Goal: Information Seeking & Learning: Compare options

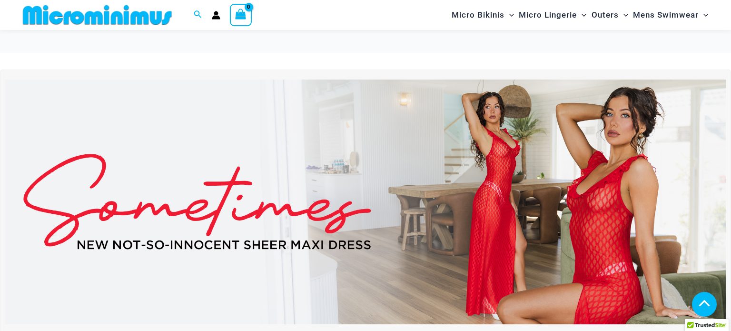
scroll to position [457, 0]
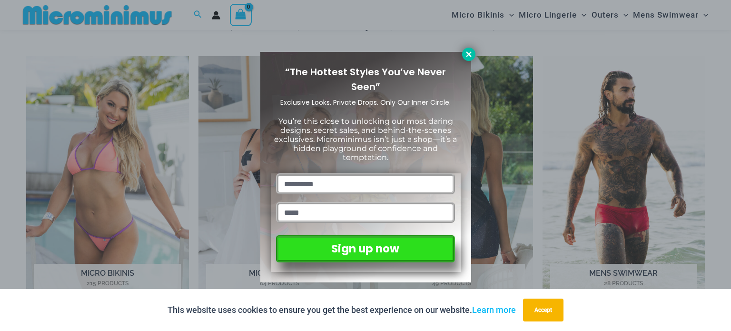
click at [467, 52] on icon at bounding box center [468, 53] width 5 height 5
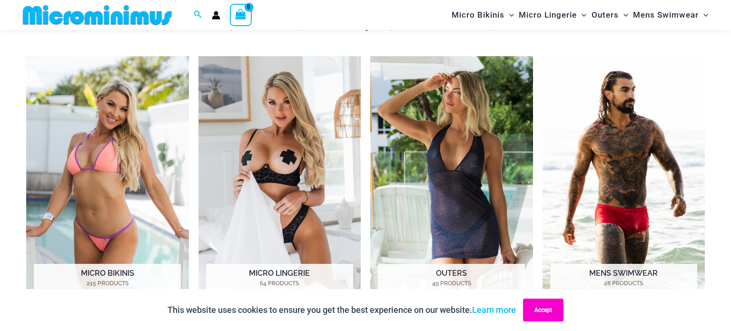
click at [555, 312] on button "Accept" at bounding box center [543, 309] width 40 height 23
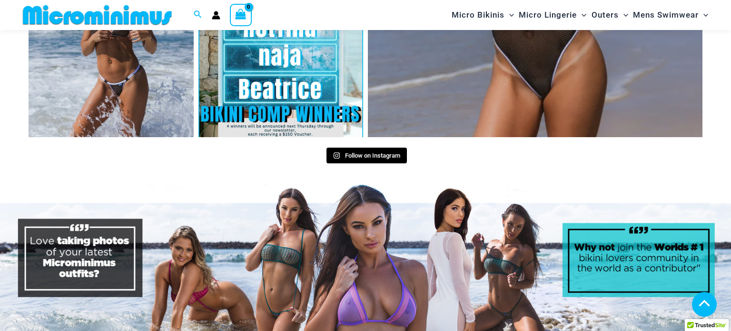
scroll to position [4394, 0]
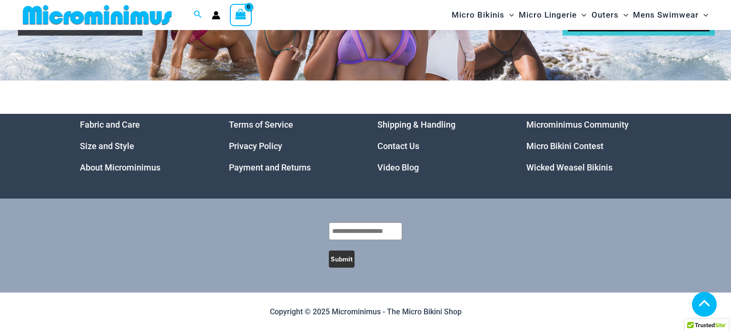
click at [548, 170] on link "Wicked Weasel Bikinis" at bounding box center [569, 167] width 86 height 10
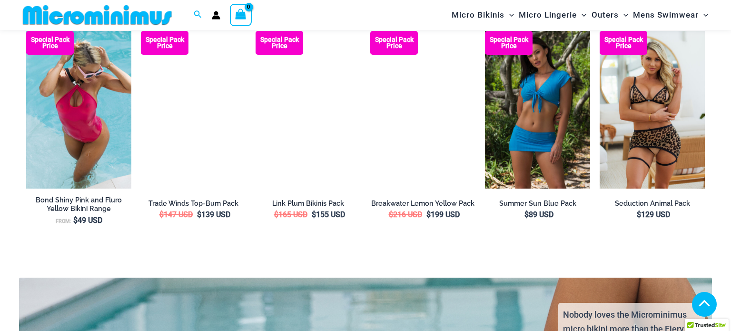
scroll to position [1400, 0]
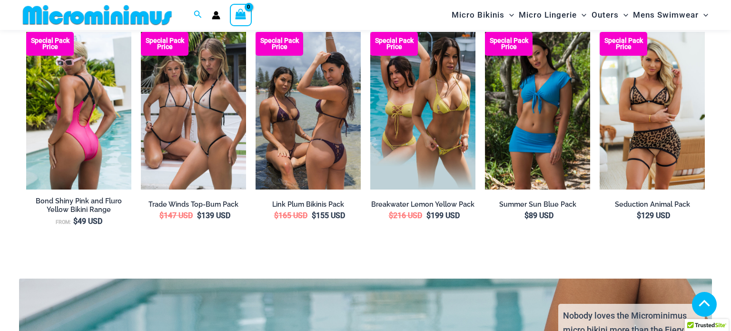
click at [40, 112] on img at bounding box center [78, 111] width 105 height 158
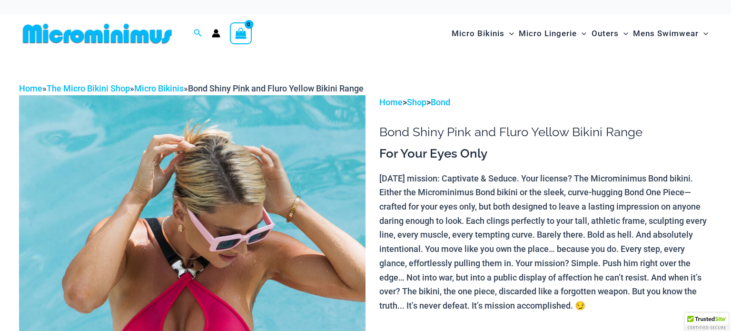
scroll to position [137, 0]
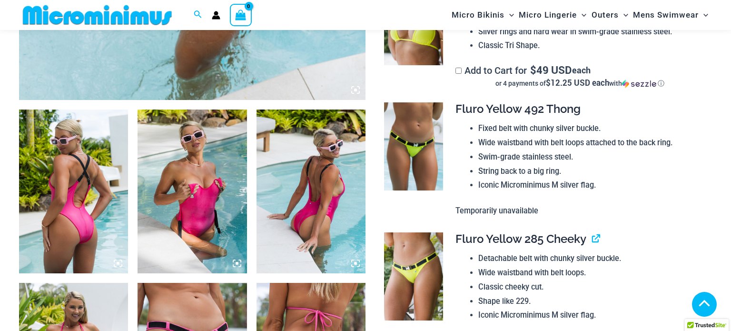
scroll to position [515, 0]
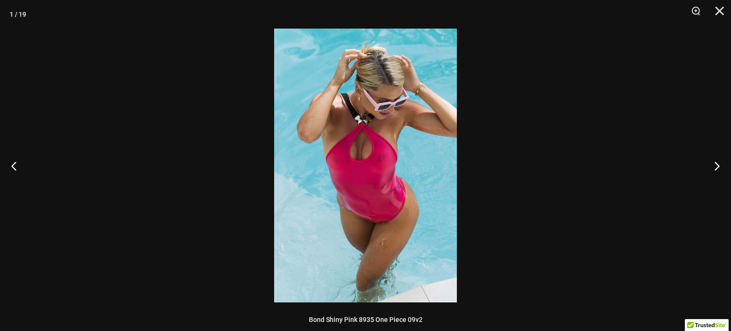
click at [399, 167] on img at bounding box center [365, 165] width 183 height 273
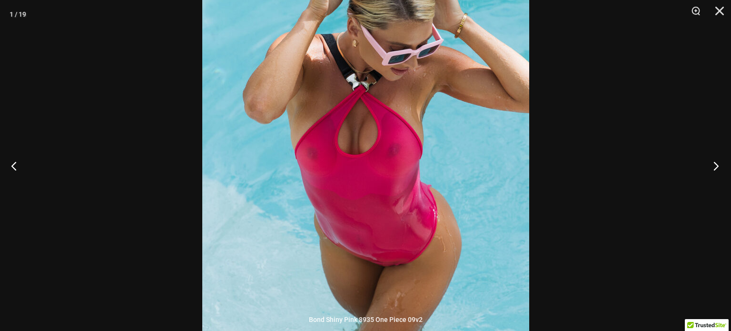
click at [718, 158] on button "Next" at bounding box center [713, 166] width 36 height 48
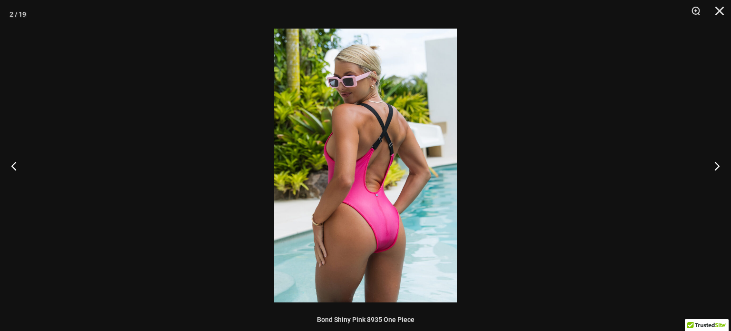
click at [442, 197] on img at bounding box center [365, 165] width 183 height 273
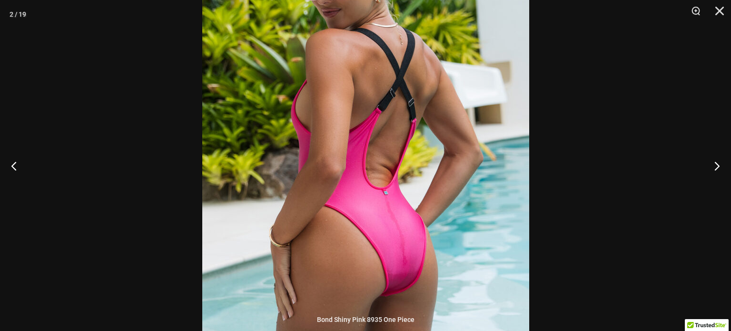
click at [442, 197] on img at bounding box center [365, 139] width 327 height 490
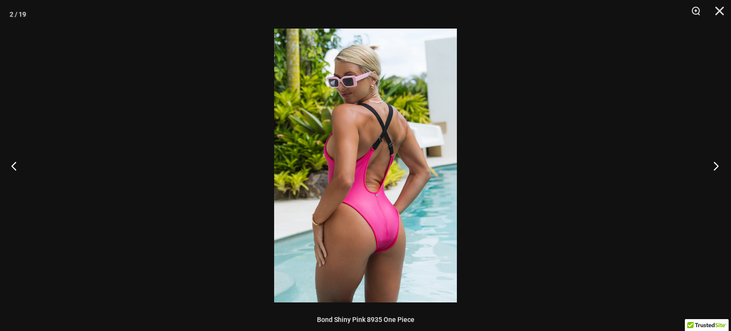
click at [711, 160] on button "Next" at bounding box center [713, 166] width 36 height 48
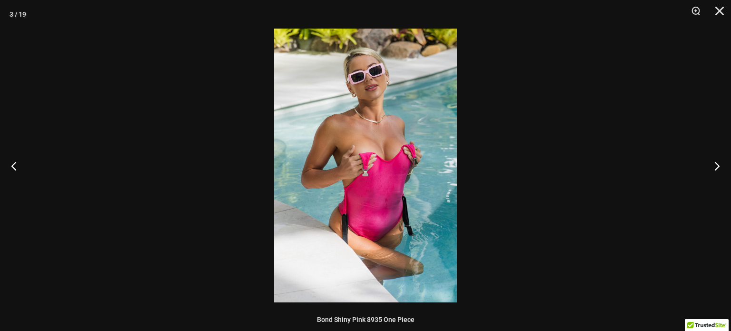
click at [375, 161] on img at bounding box center [365, 165] width 183 height 273
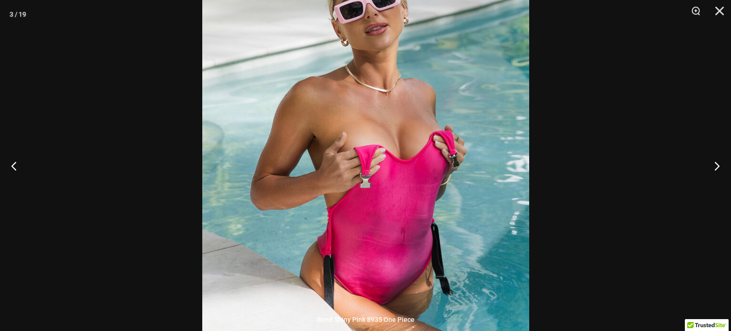
click at [375, 161] on img at bounding box center [365, 168] width 327 height 490
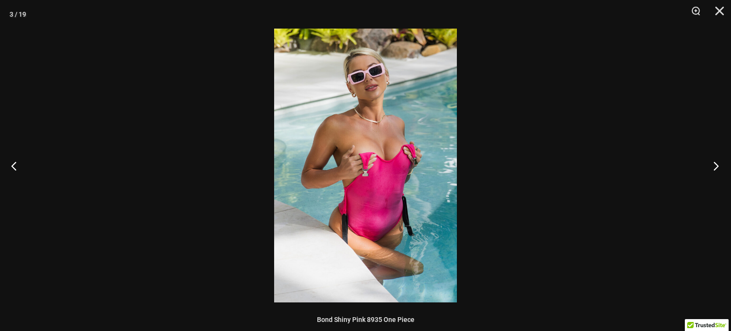
click at [715, 165] on button "Next" at bounding box center [713, 166] width 36 height 48
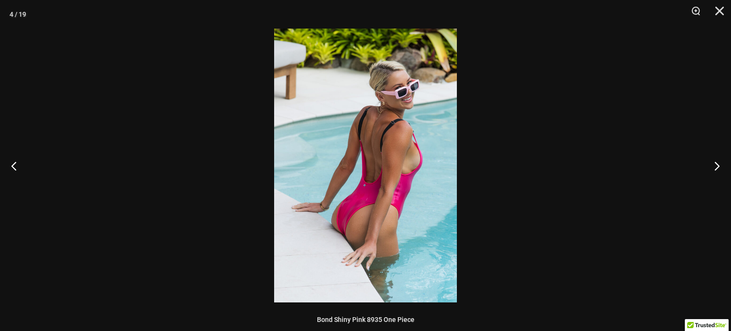
click at [348, 227] on img at bounding box center [365, 165] width 183 height 273
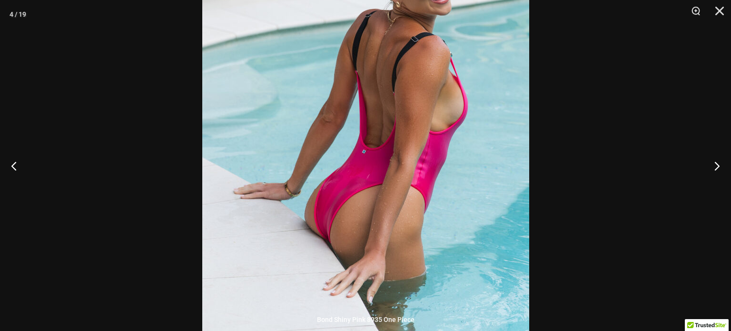
click at [348, 227] on img at bounding box center [365, 116] width 327 height 490
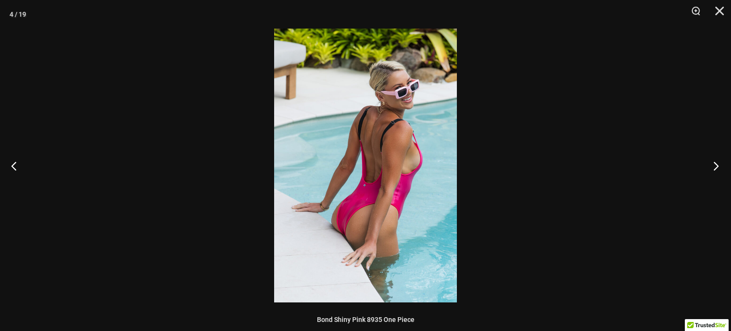
click at [711, 163] on button "Next" at bounding box center [713, 166] width 36 height 48
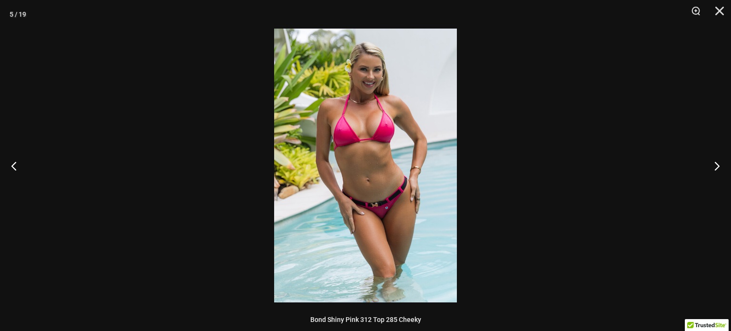
click at [391, 101] on img at bounding box center [365, 165] width 183 height 273
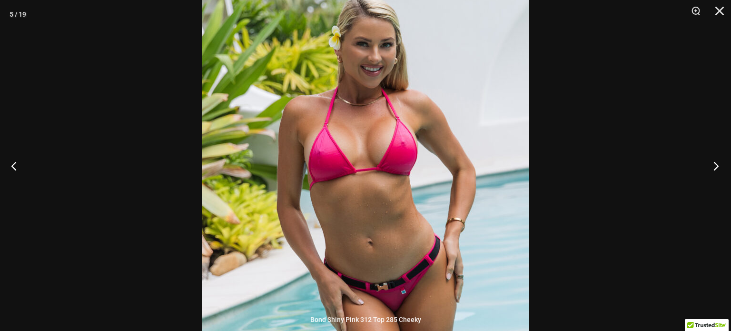
click at [717, 163] on button "Next" at bounding box center [713, 166] width 36 height 48
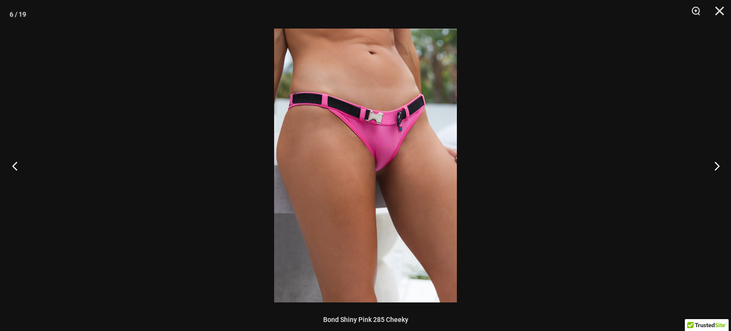
click at [12, 160] on button "Previous" at bounding box center [18, 166] width 36 height 48
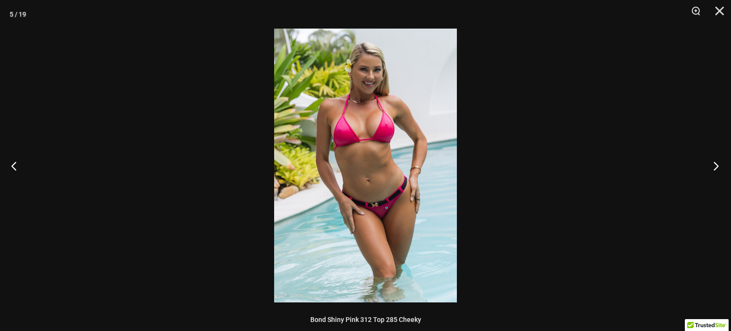
click at [712, 163] on button "Next" at bounding box center [713, 166] width 36 height 48
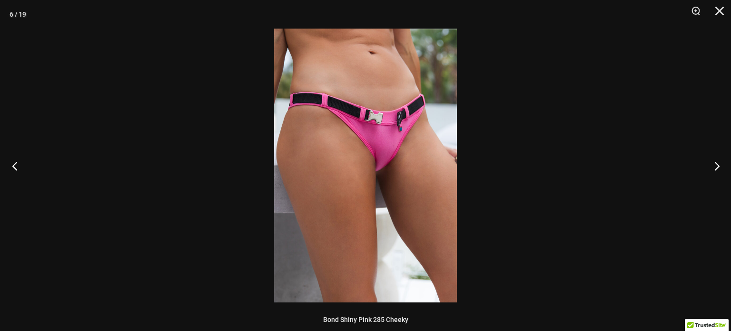
click at [14, 157] on button "Previous" at bounding box center [18, 166] width 36 height 48
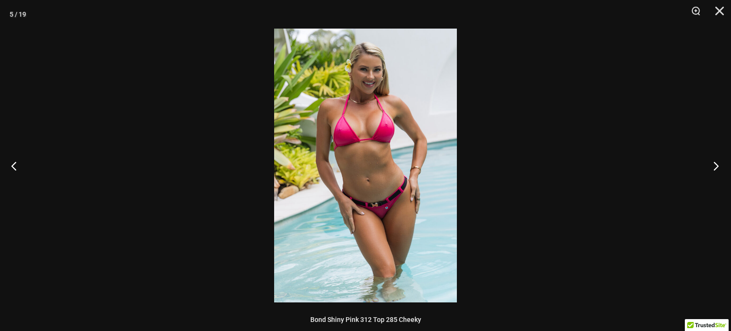
click at [712, 161] on button "Next" at bounding box center [713, 166] width 36 height 48
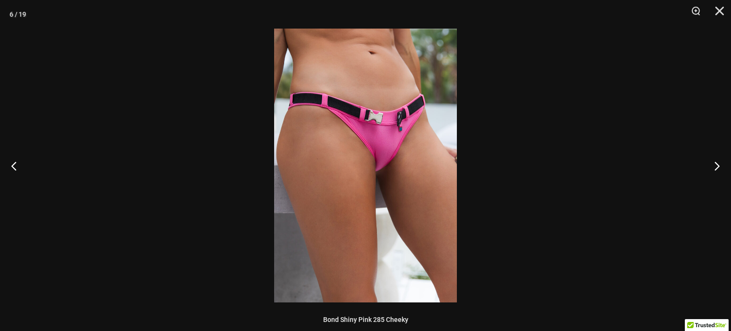
click at [397, 166] on img at bounding box center [365, 165] width 183 height 273
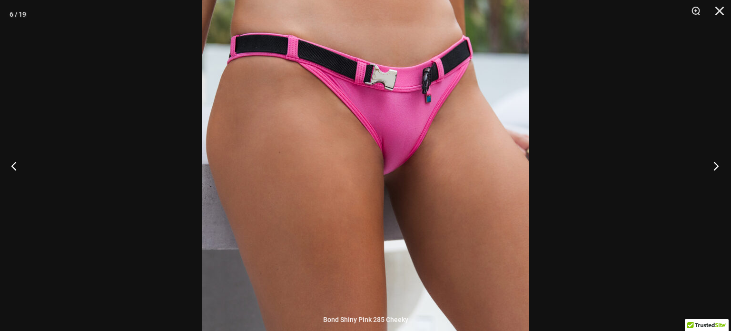
click at [713, 162] on button "Next" at bounding box center [713, 166] width 36 height 48
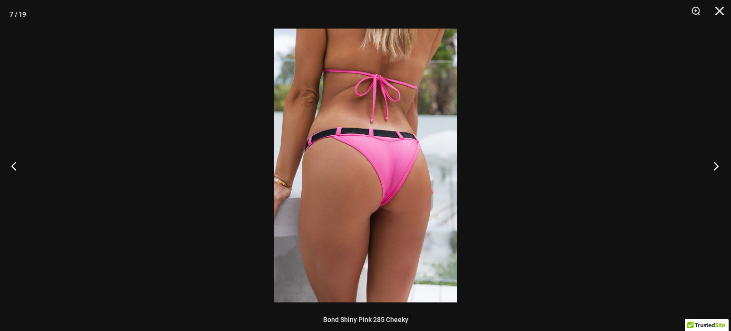
click at [713, 162] on button "Next" at bounding box center [713, 166] width 36 height 48
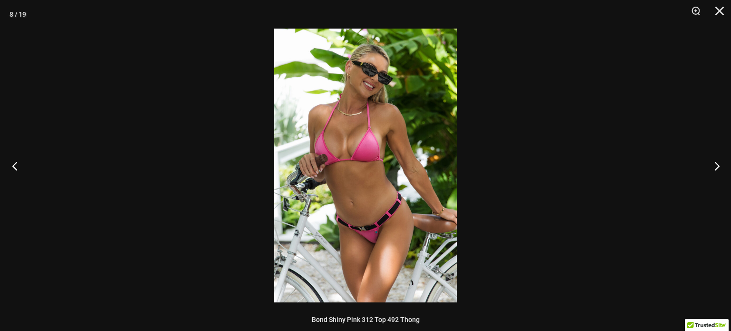
click at [16, 166] on button "Previous" at bounding box center [18, 166] width 36 height 48
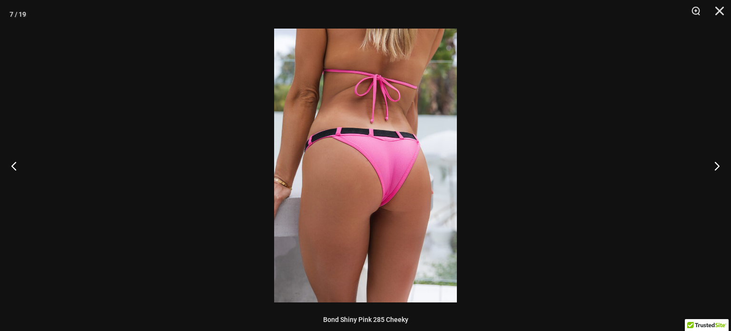
click at [368, 164] on img at bounding box center [365, 165] width 183 height 273
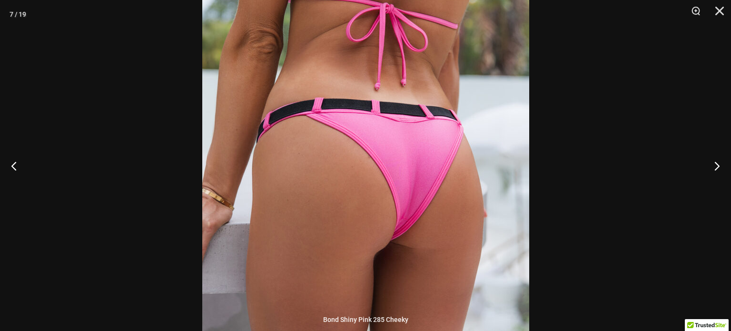
click at [368, 164] on img at bounding box center [365, 166] width 327 height 490
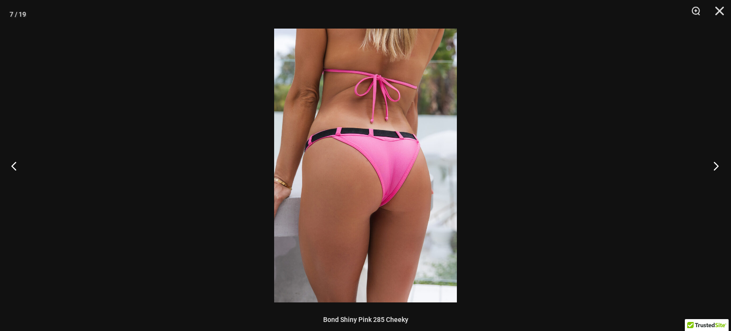
click at [712, 164] on button "Next" at bounding box center [713, 166] width 36 height 48
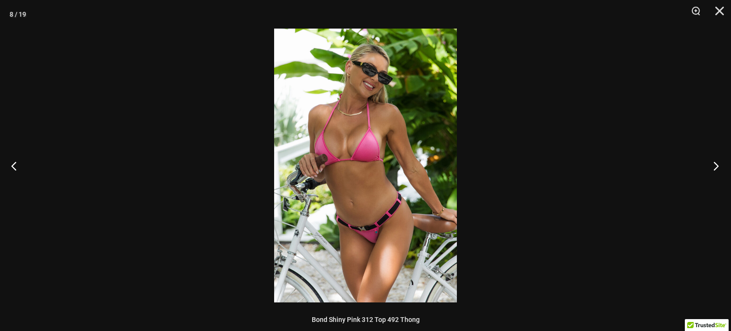
click at [712, 164] on button "Next" at bounding box center [713, 166] width 36 height 48
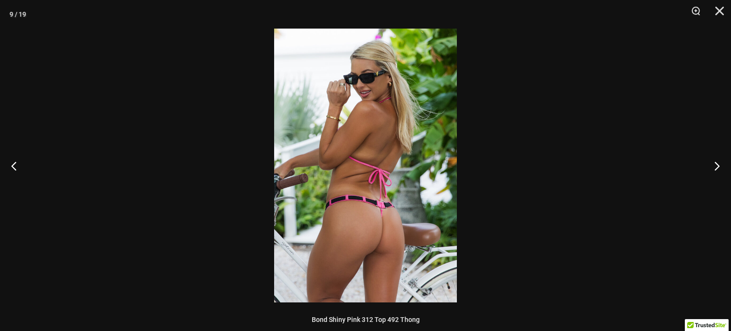
click at [382, 238] on img at bounding box center [365, 165] width 183 height 273
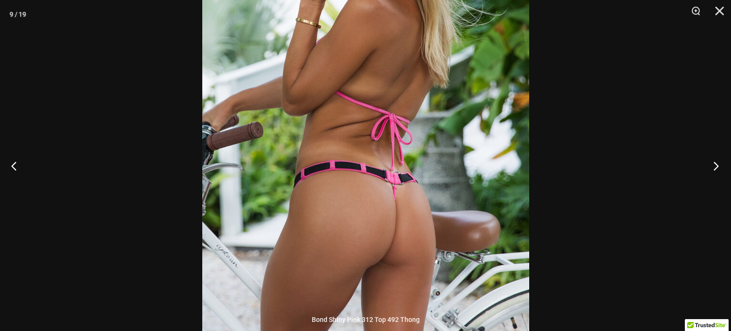
click at [717, 164] on button "Next" at bounding box center [713, 166] width 36 height 48
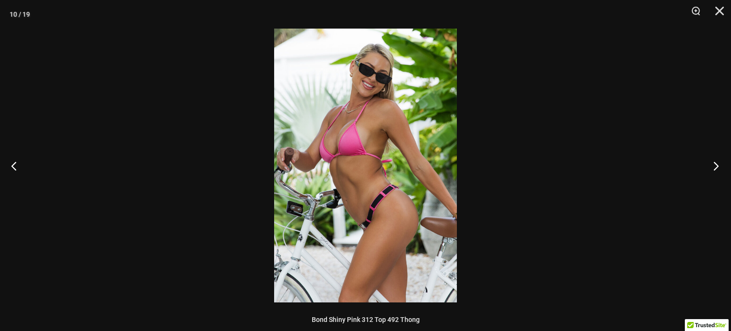
click at [717, 164] on button "Next" at bounding box center [713, 166] width 36 height 48
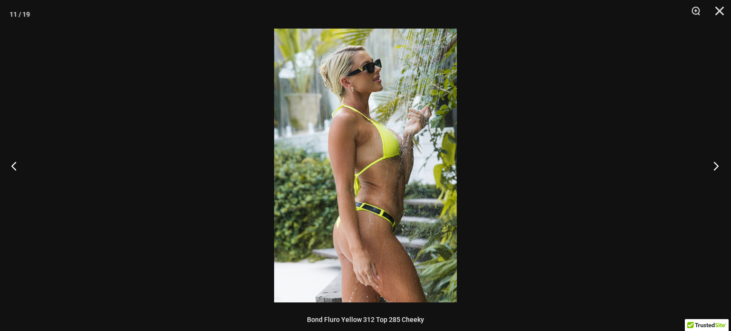
click at [717, 164] on button "Next" at bounding box center [713, 166] width 36 height 48
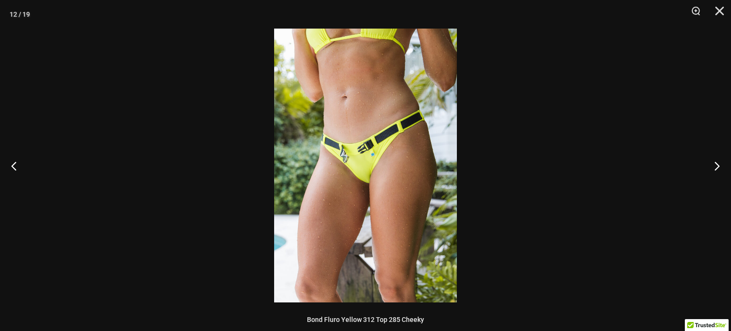
click at [355, 166] on img at bounding box center [365, 165] width 183 height 273
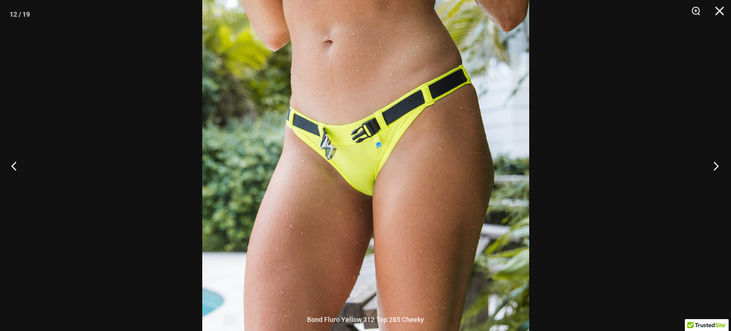
click at [712, 165] on button "Next" at bounding box center [713, 166] width 36 height 48
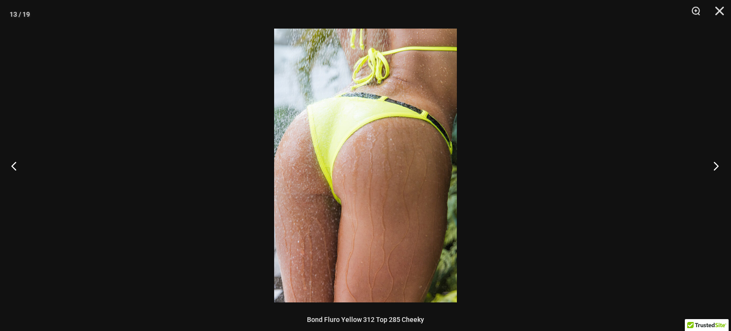
click at [712, 165] on button "Next" at bounding box center [713, 166] width 36 height 48
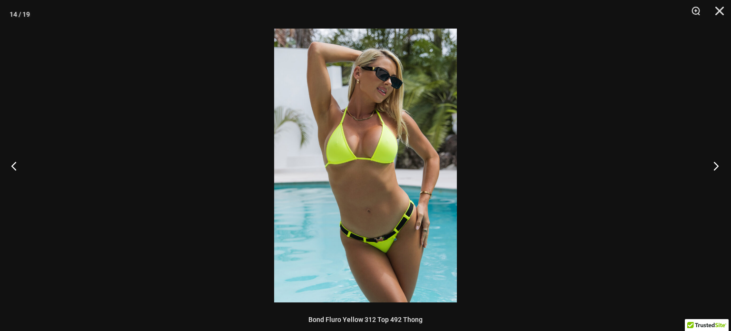
click at [712, 165] on button "Next" at bounding box center [713, 166] width 36 height 48
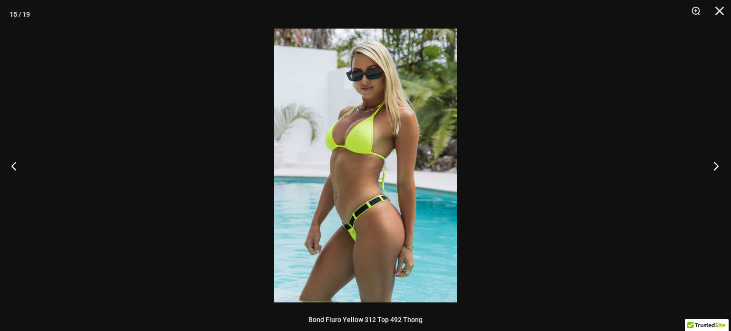
click at [712, 165] on button "Next" at bounding box center [713, 166] width 36 height 48
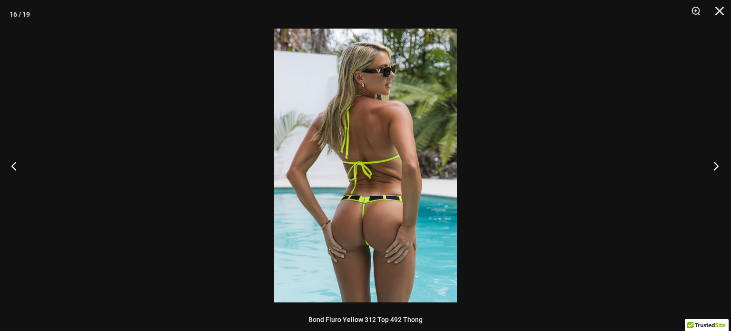
click at [712, 165] on button "Next" at bounding box center [713, 166] width 36 height 48
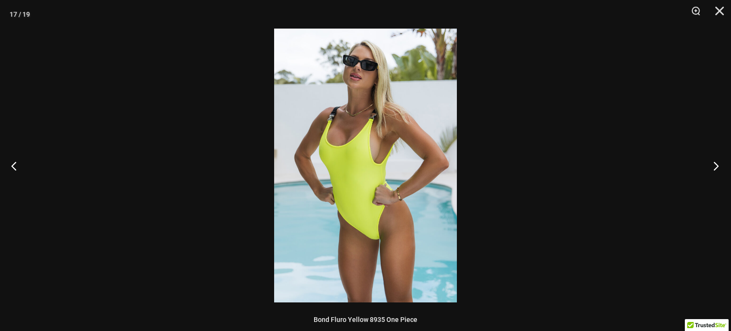
click at [712, 165] on button "Next" at bounding box center [713, 166] width 36 height 48
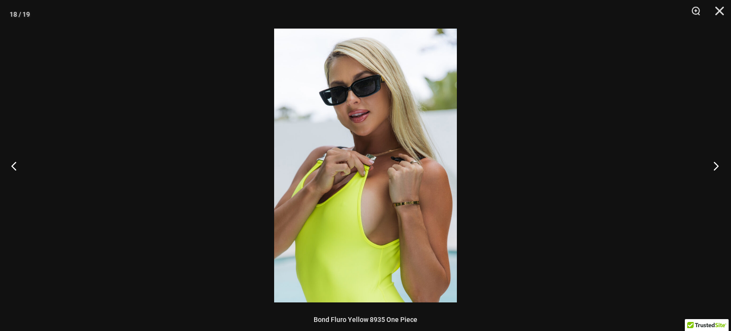
click at [712, 165] on button "Next" at bounding box center [713, 166] width 36 height 48
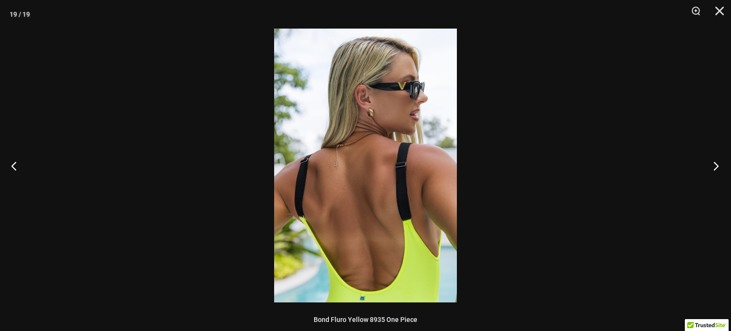
click at [712, 165] on button "Next" at bounding box center [713, 166] width 36 height 48
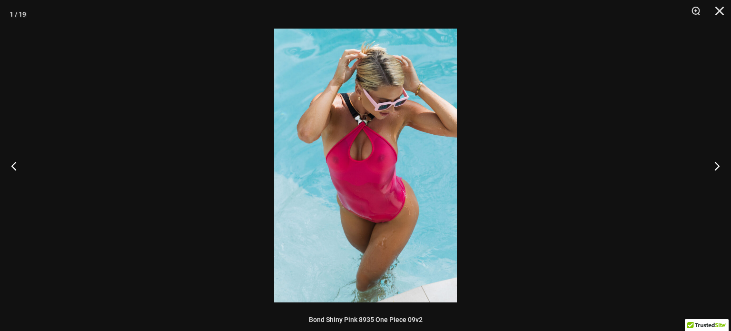
click at [337, 144] on img at bounding box center [365, 165] width 183 height 273
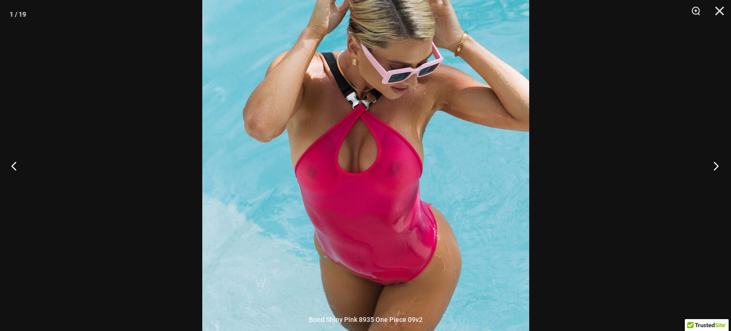
click at [714, 159] on button "Next" at bounding box center [713, 166] width 36 height 48
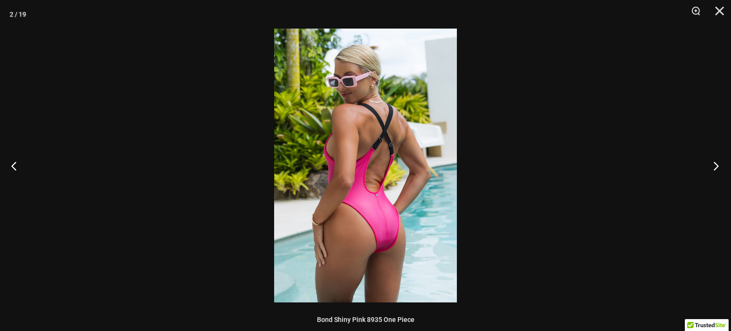
click at [714, 159] on button "Next" at bounding box center [713, 166] width 36 height 48
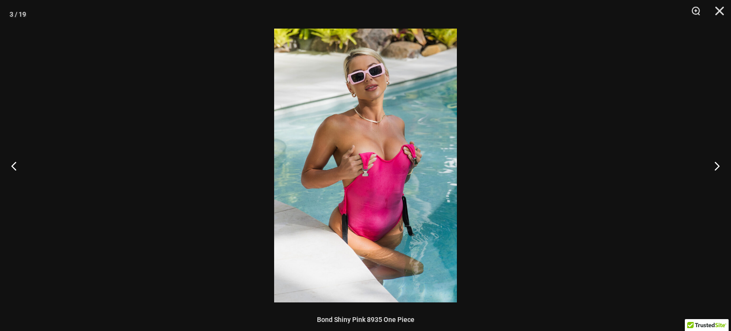
click at [43, 37] on div at bounding box center [365, 165] width 731 height 331
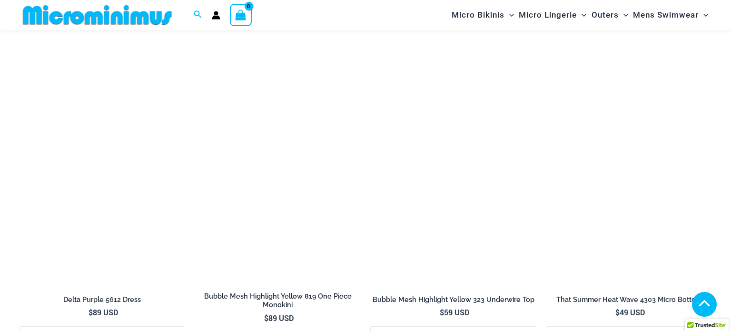
scroll to position [2001, 0]
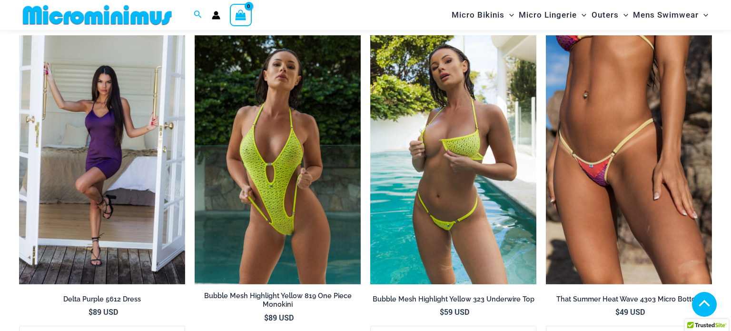
click at [448, 102] on img at bounding box center [453, 159] width 166 height 249
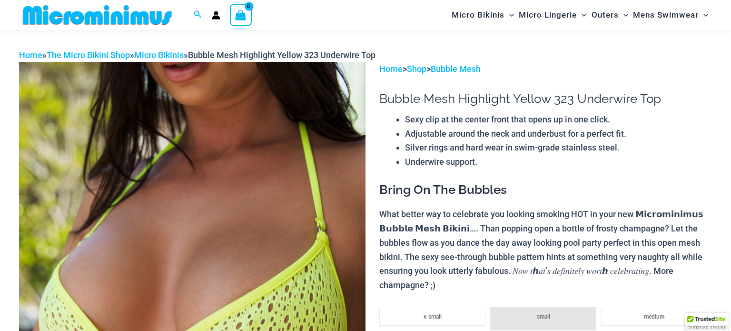
scroll to position [33, 0]
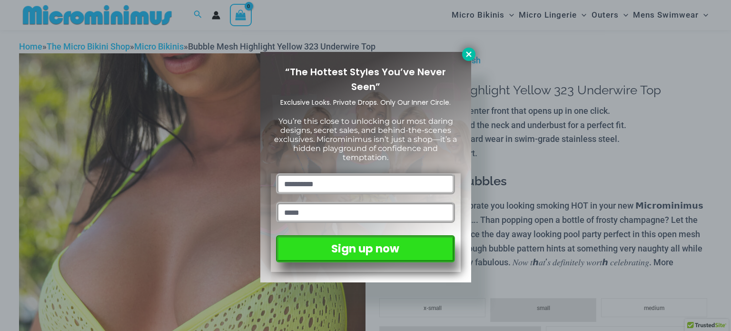
click at [468, 52] on icon at bounding box center [468, 54] width 9 height 9
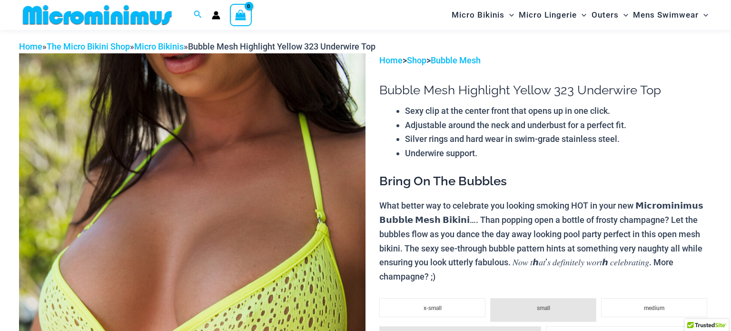
click at [196, 142] on img at bounding box center [192, 312] width 346 height 519
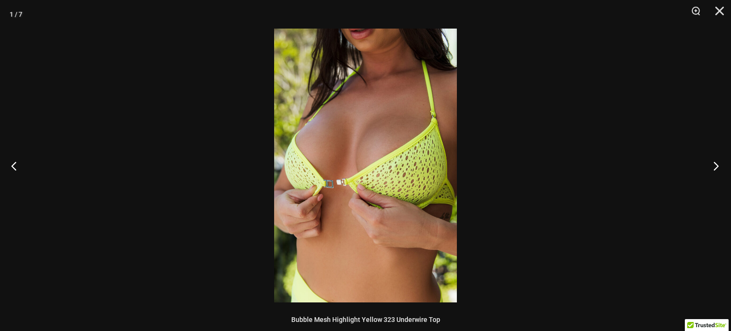
click at [713, 166] on button "Next" at bounding box center [713, 166] width 36 height 48
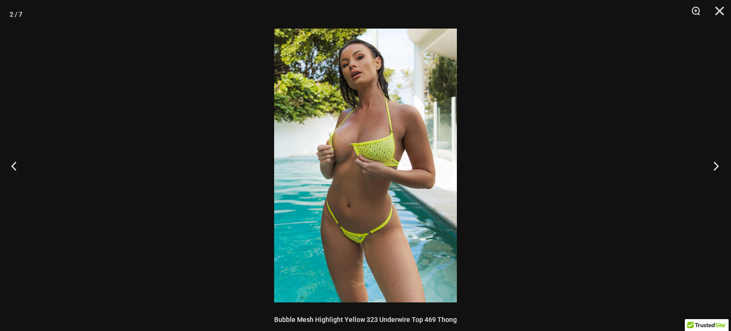
click at [713, 166] on button "Next" at bounding box center [713, 166] width 36 height 48
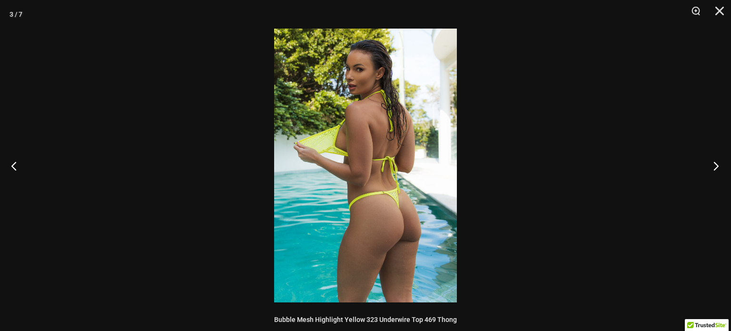
click at [713, 166] on button "Next" at bounding box center [713, 166] width 36 height 48
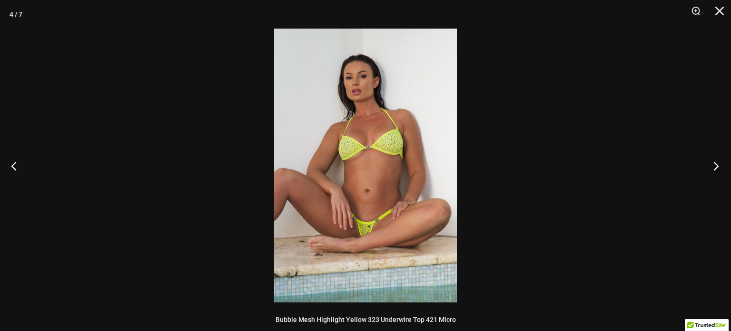
click at [713, 166] on button "Next" at bounding box center [713, 166] width 36 height 48
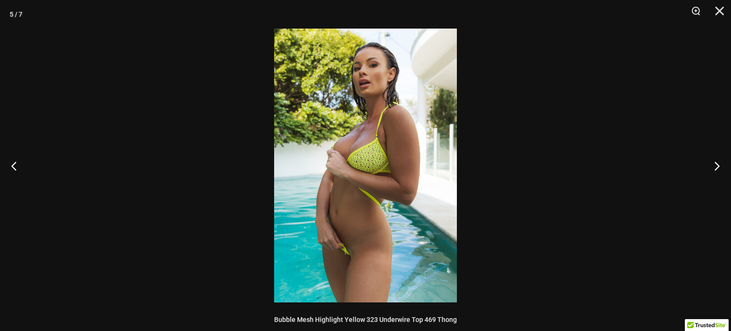
click at [354, 154] on img at bounding box center [365, 165] width 183 height 273
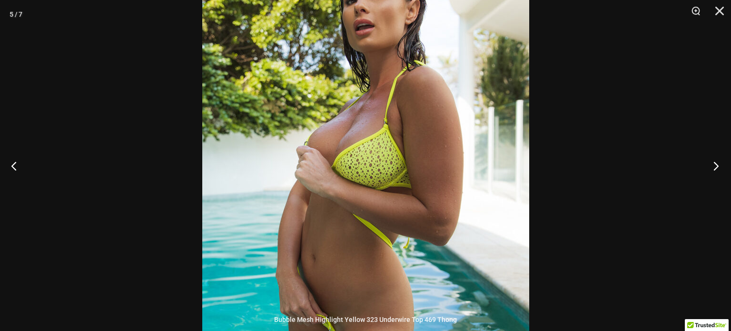
click at [715, 166] on button "Next" at bounding box center [713, 166] width 36 height 48
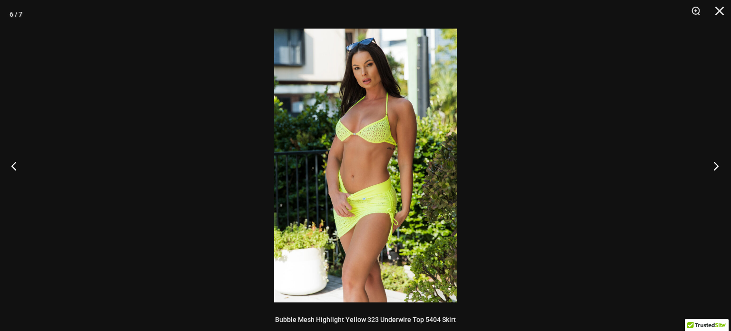
click at [715, 166] on button "Next" at bounding box center [713, 166] width 36 height 48
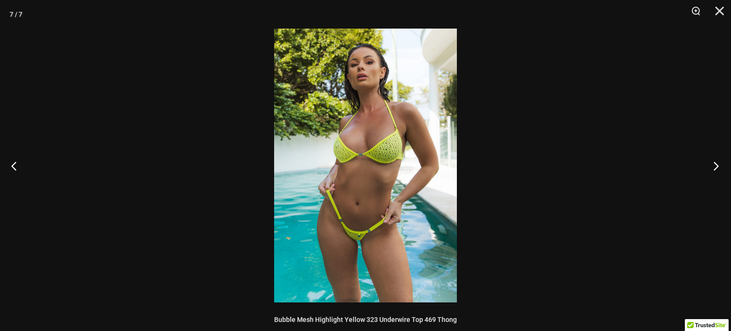
click at [715, 166] on button "Next" at bounding box center [713, 166] width 36 height 48
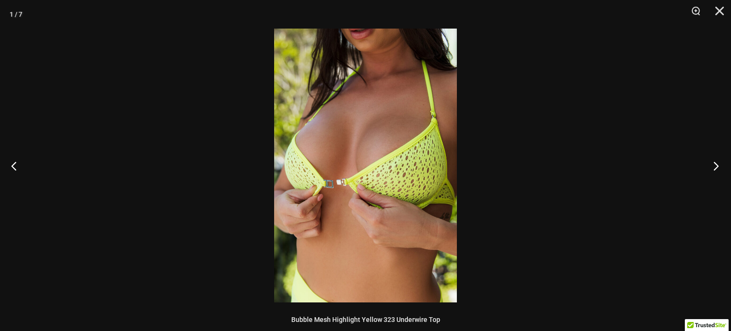
click at [715, 166] on button "Next" at bounding box center [713, 166] width 36 height 48
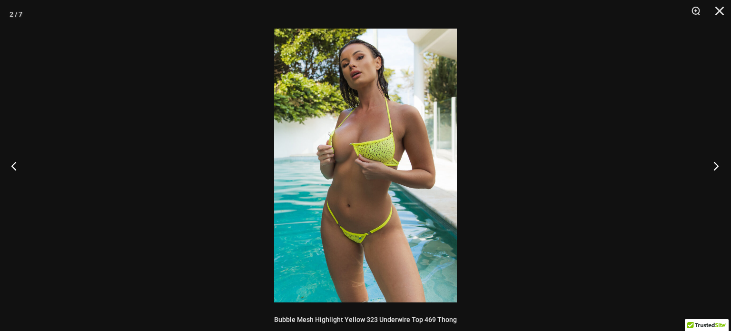
click at [715, 166] on button "Next" at bounding box center [713, 166] width 36 height 48
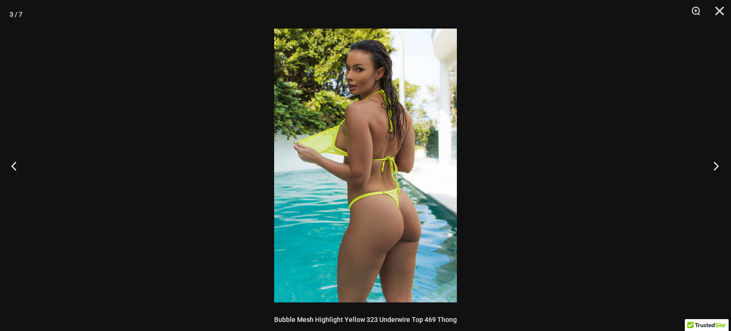
click at [715, 166] on button "Next" at bounding box center [713, 166] width 36 height 48
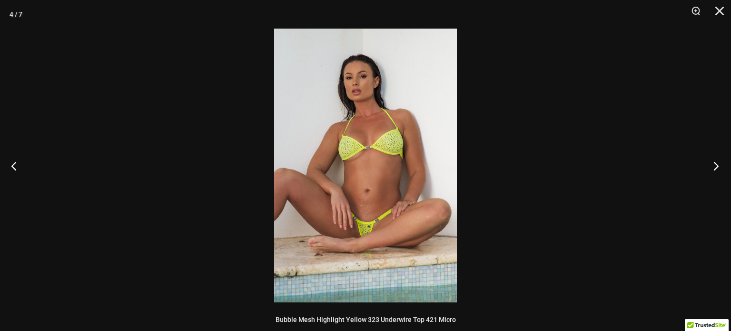
click at [715, 166] on button "Next" at bounding box center [713, 166] width 36 height 48
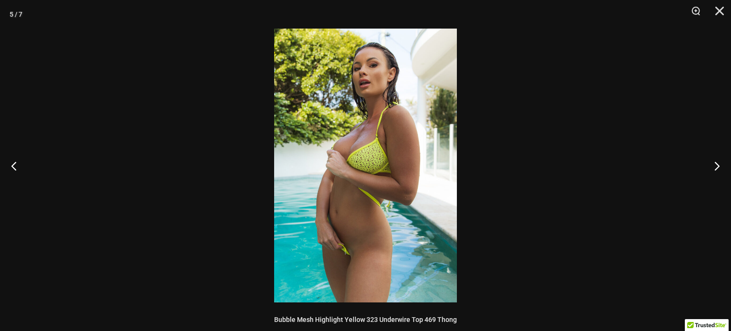
click at [92, 81] on div at bounding box center [365, 165] width 731 height 331
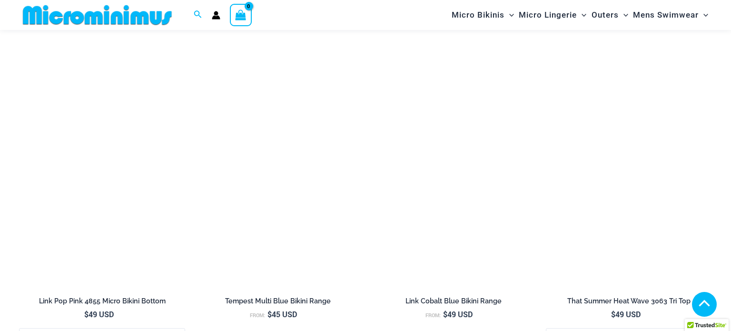
scroll to position [1624, 0]
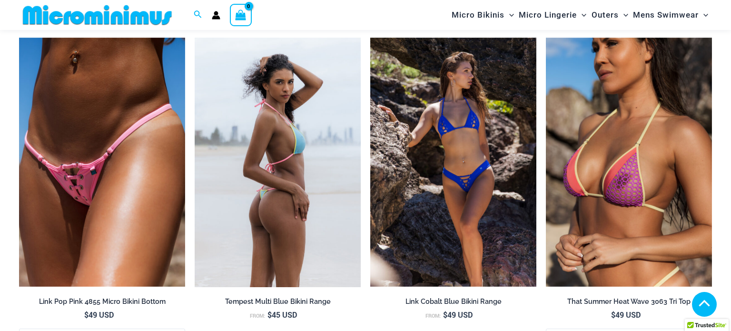
click at [226, 92] on img at bounding box center [278, 162] width 166 height 249
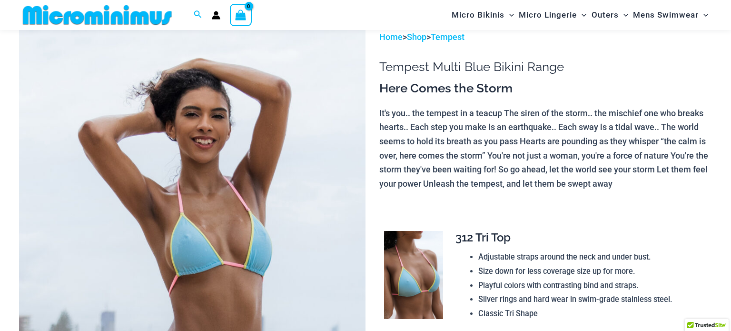
scroll to position [57, 0]
click at [41, 102] on img at bounding box center [192, 289] width 346 height 519
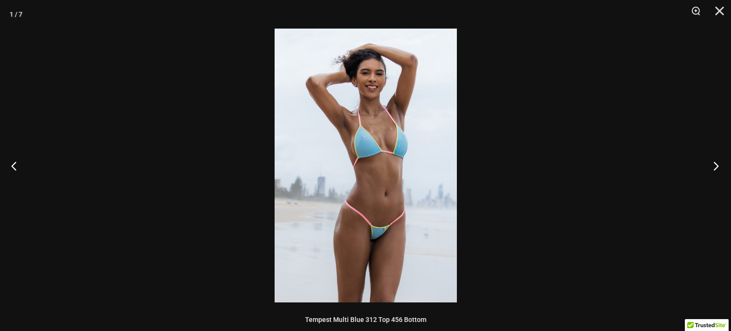
click at [711, 164] on button "Next" at bounding box center [713, 166] width 36 height 48
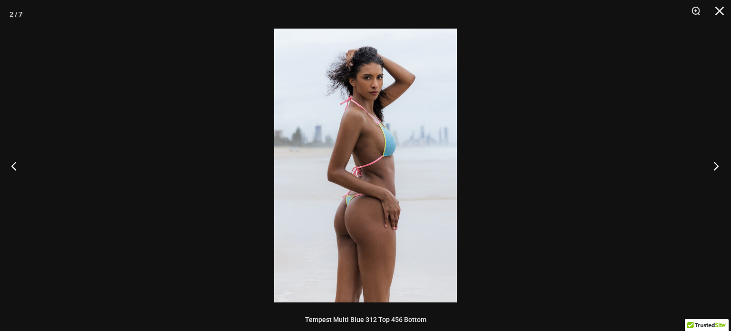
click at [711, 164] on button "Next" at bounding box center [713, 166] width 36 height 48
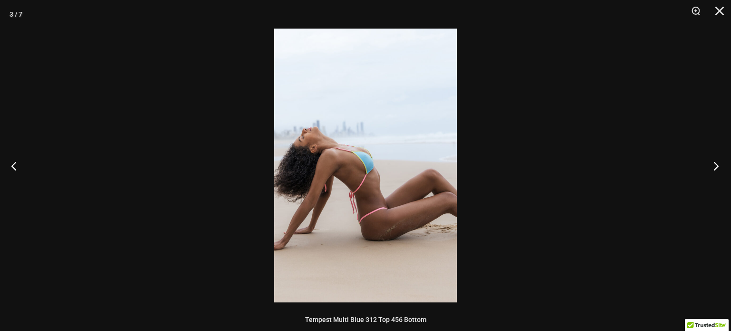
click at [711, 164] on button "Next" at bounding box center [713, 166] width 36 height 48
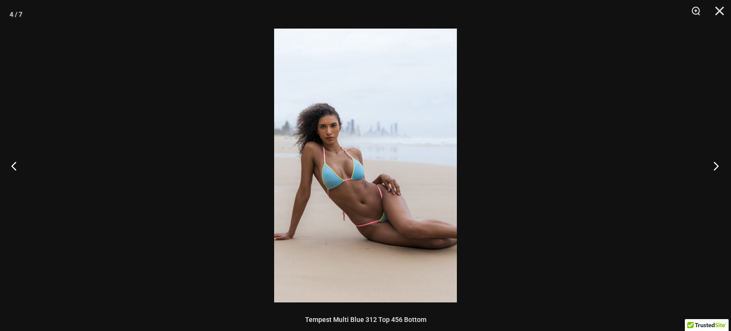
click at [711, 164] on button "Next" at bounding box center [713, 166] width 36 height 48
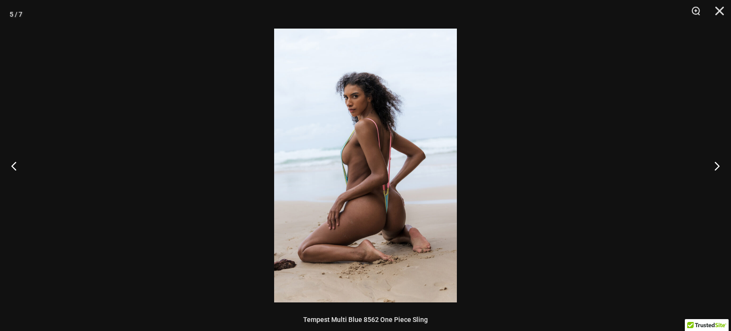
click at [416, 178] on img at bounding box center [365, 165] width 183 height 273
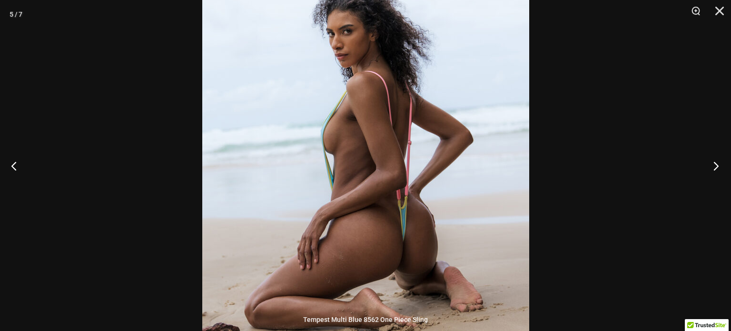
click at [711, 163] on button "Next" at bounding box center [713, 166] width 36 height 48
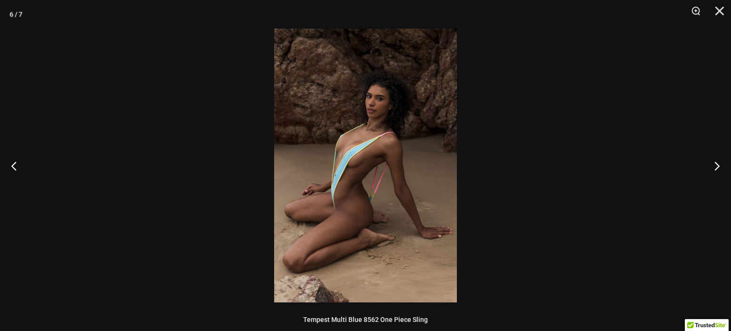
click at [342, 142] on img at bounding box center [365, 165] width 183 height 273
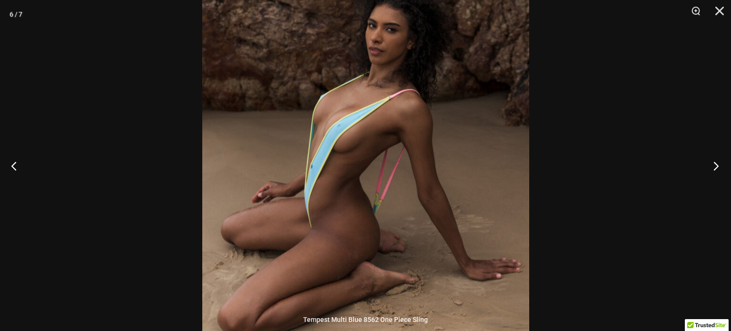
click at [715, 163] on button "Next" at bounding box center [713, 166] width 36 height 48
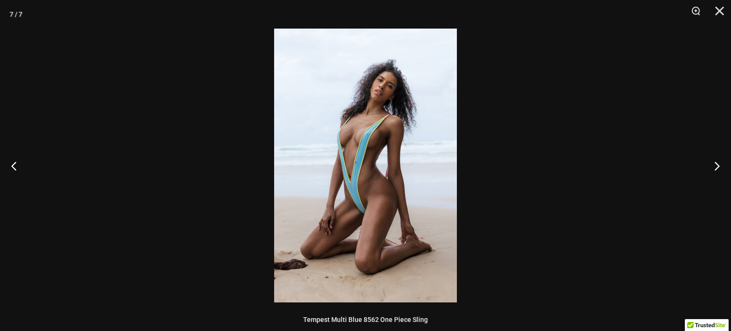
click at [341, 156] on img at bounding box center [365, 165] width 183 height 273
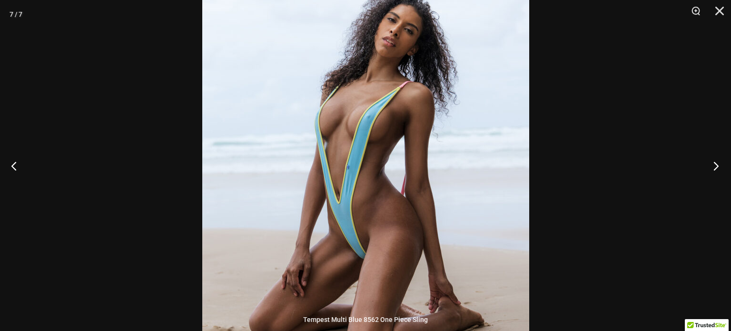
click at [711, 160] on button "Next" at bounding box center [713, 166] width 36 height 48
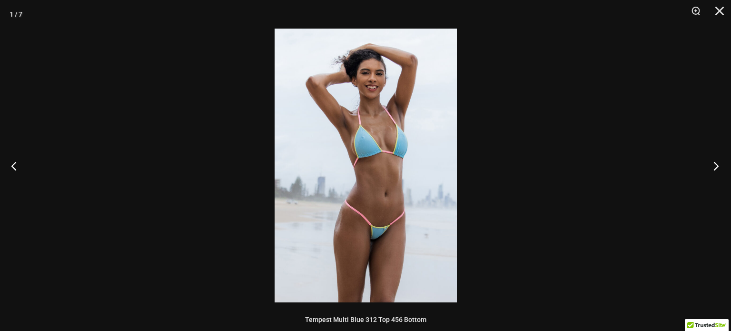
click at [711, 160] on button "Next" at bounding box center [713, 166] width 36 height 48
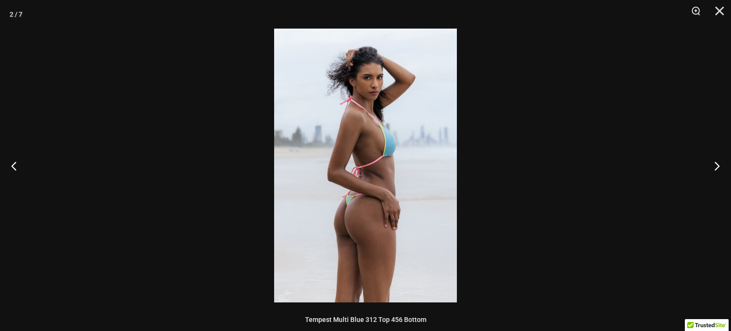
click at [76, 106] on div at bounding box center [365, 165] width 731 height 331
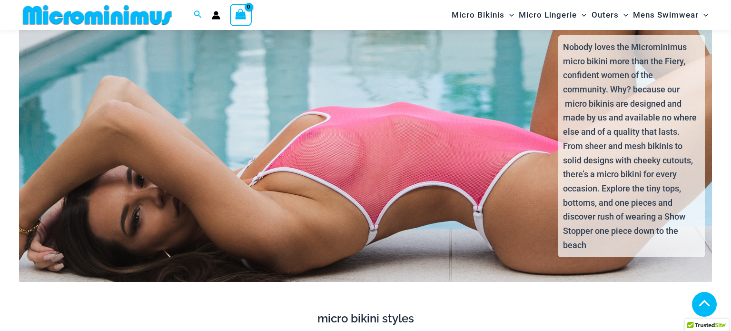
scroll to position [1672, 0]
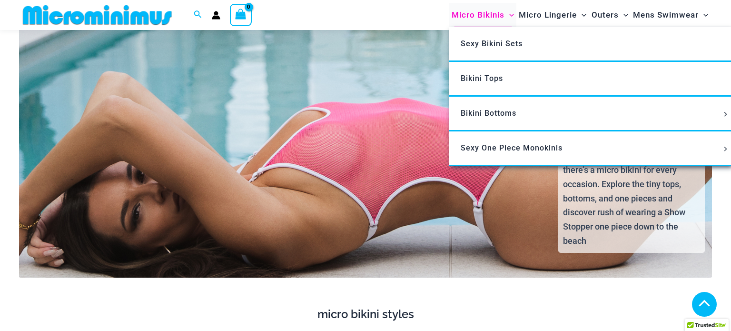
click at [498, 13] on span "Micro Bikinis" at bounding box center [477, 15] width 53 height 24
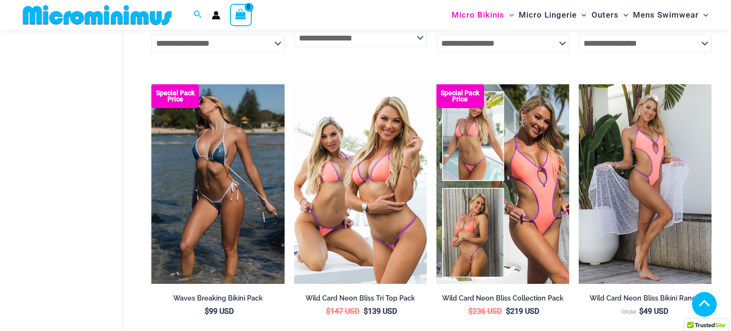
scroll to position [1428, 0]
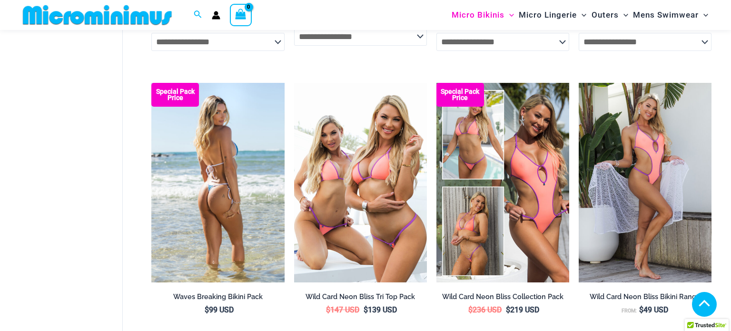
click at [204, 185] on img at bounding box center [217, 182] width 133 height 199
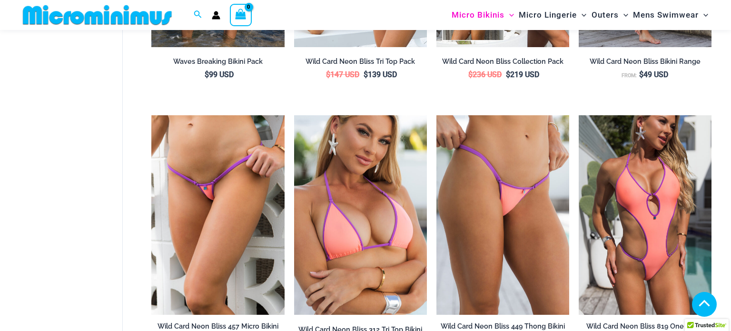
scroll to position [1663, 0]
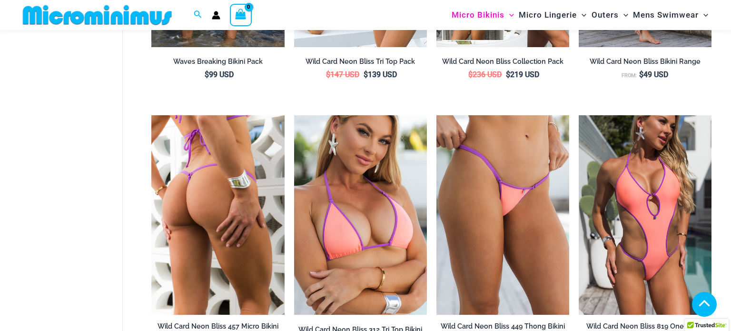
click at [195, 137] on img at bounding box center [217, 214] width 133 height 199
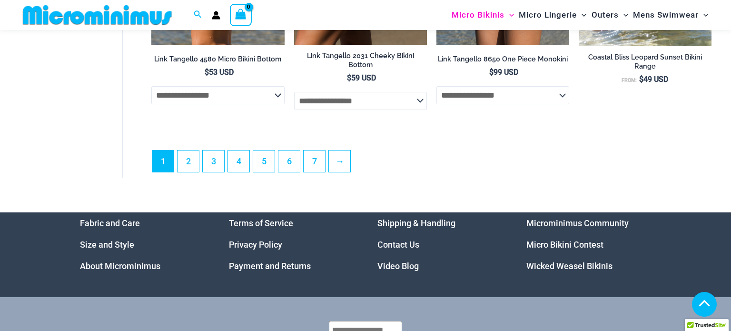
scroll to position [2519, 0]
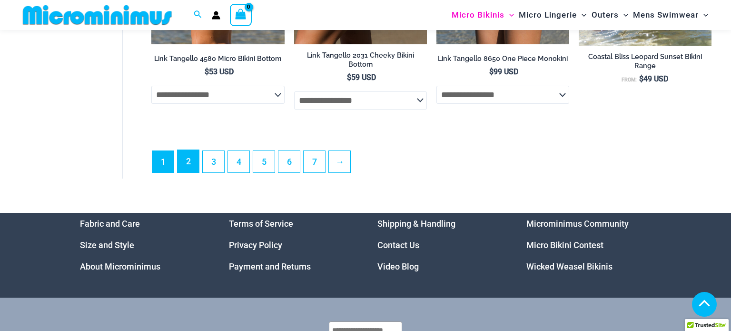
click at [181, 156] on link "2" at bounding box center [187, 161] width 21 height 22
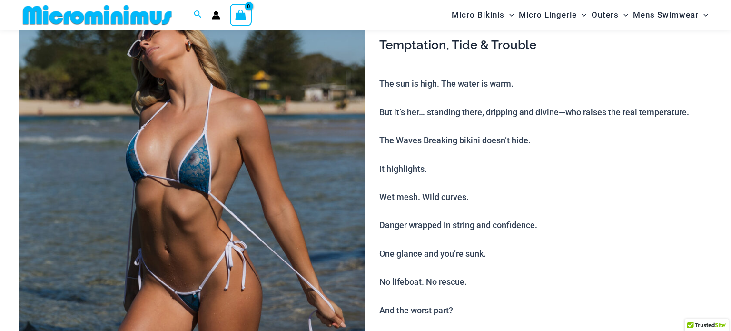
scroll to position [100, 0]
click at [85, 141] on img at bounding box center [192, 246] width 346 height 519
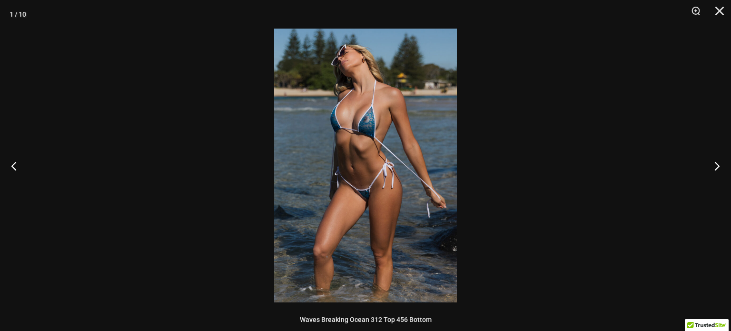
click at [369, 110] on img at bounding box center [365, 165] width 183 height 273
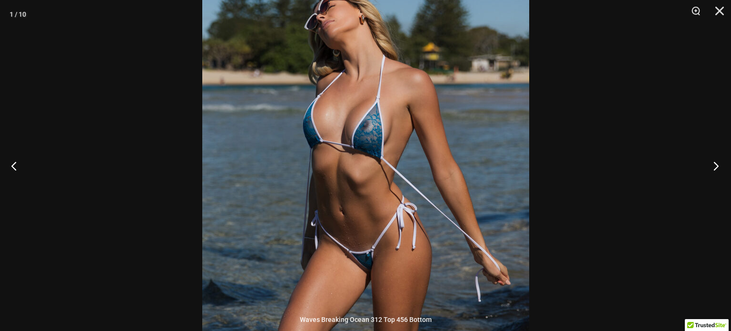
click at [712, 163] on button "Next" at bounding box center [713, 166] width 36 height 48
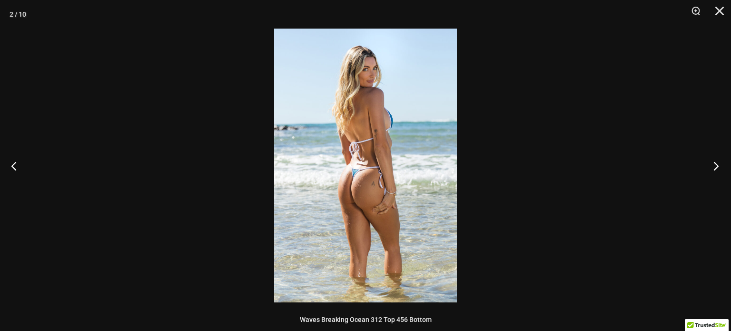
click at [712, 163] on button "Next" at bounding box center [713, 166] width 36 height 48
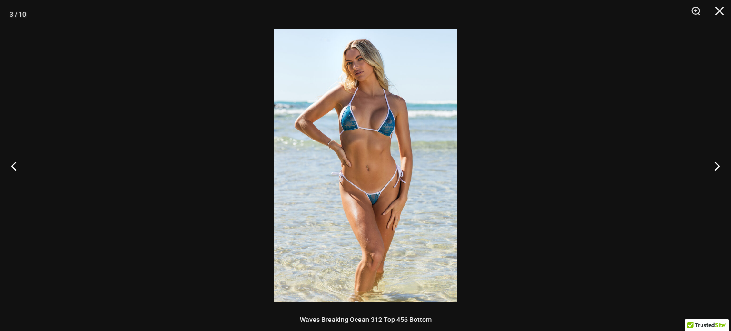
click at [350, 119] on img at bounding box center [365, 165] width 183 height 273
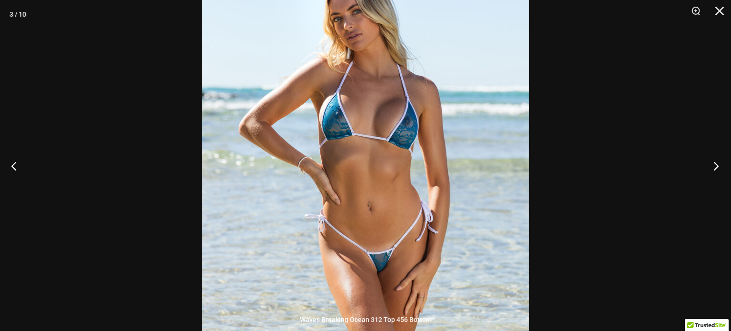
click at [710, 163] on button "Next" at bounding box center [713, 166] width 36 height 48
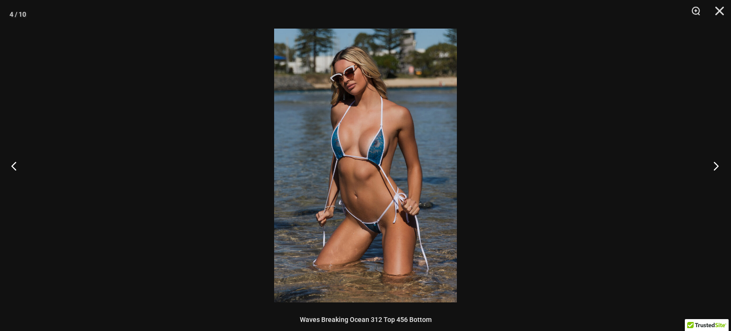
click at [710, 163] on button "Next" at bounding box center [713, 166] width 36 height 48
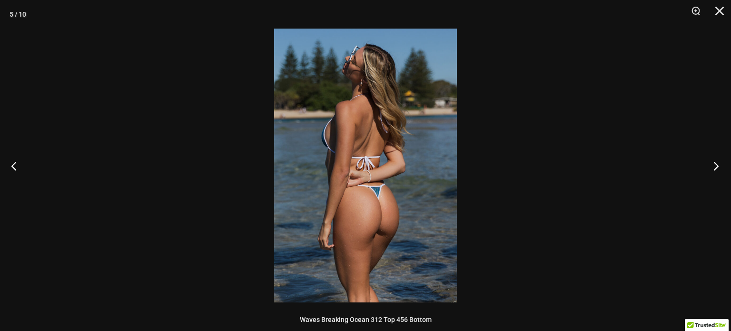
click at [710, 163] on button "Next" at bounding box center [713, 166] width 36 height 48
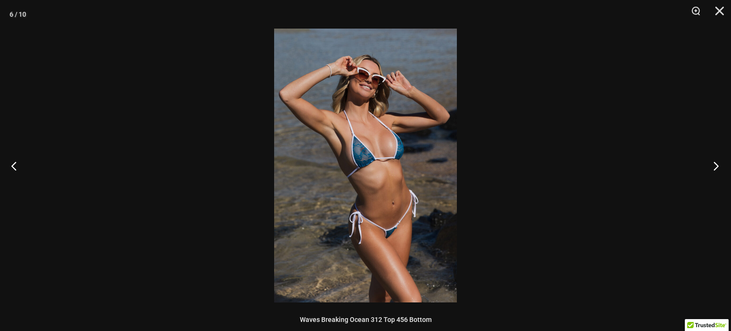
click at [710, 163] on button "Next" at bounding box center [713, 166] width 36 height 48
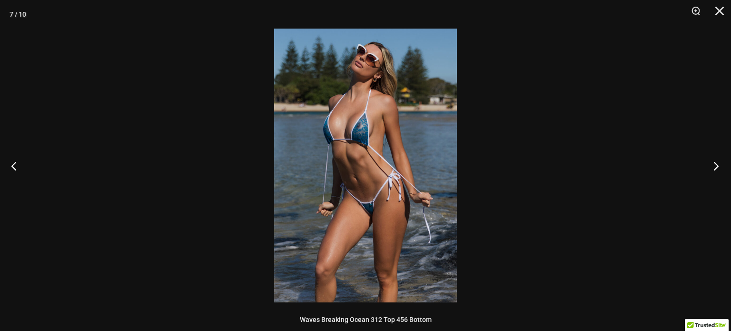
click at [710, 163] on button "Next" at bounding box center [713, 166] width 36 height 48
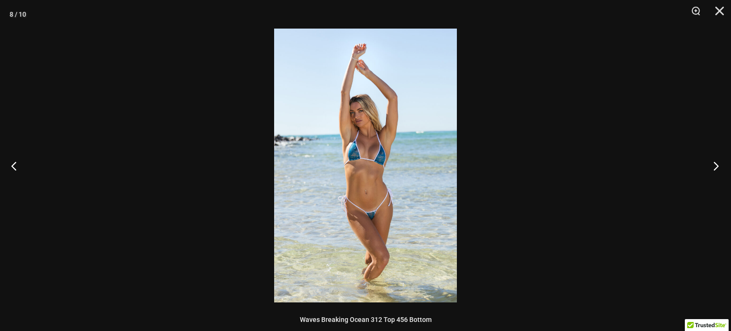
click at [710, 163] on button "Next" at bounding box center [713, 166] width 36 height 48
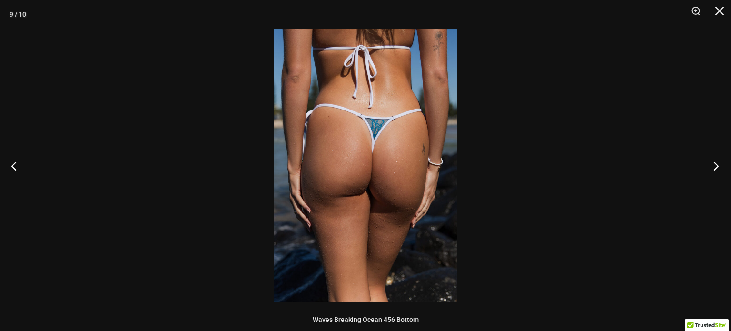
click at [710, 163] on button "Next" at bounding box center [713, 166] width 36 height 48
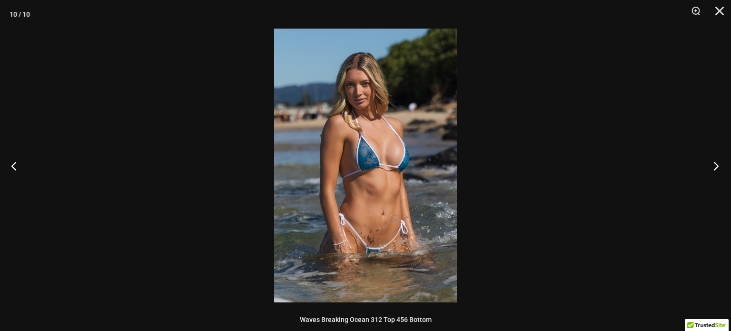
click at [710, 163] on button "Next" at bounding box center [713, 166] width 36 height 48
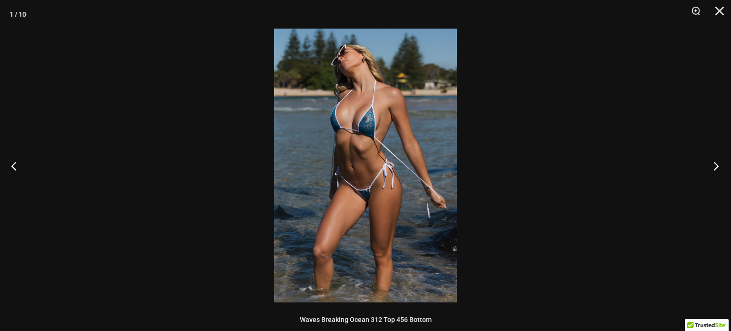
click at [710, 163] on button "Next" at bounding box center [713, 166] width 36 height 48
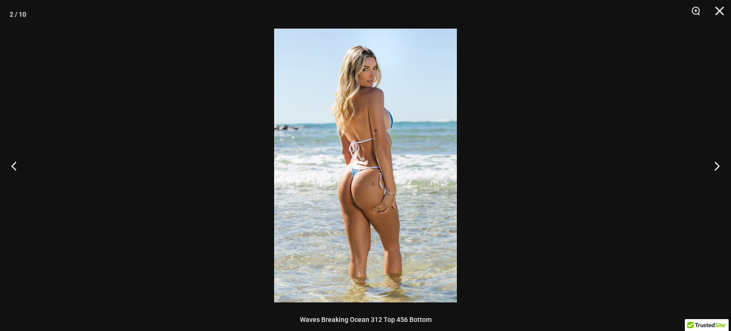
click at [614, 100] on div at bounding box center [365, 165] width 731 height 331
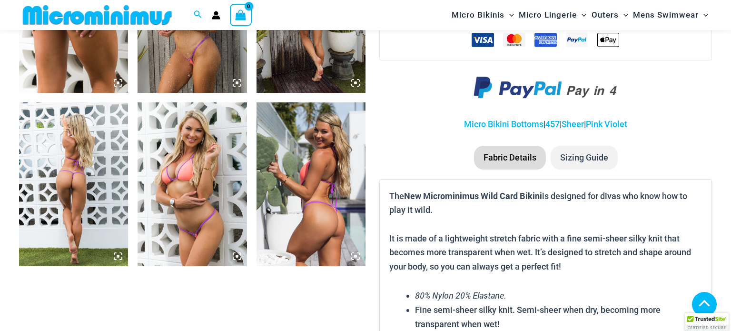
scroll to position [700, 0]
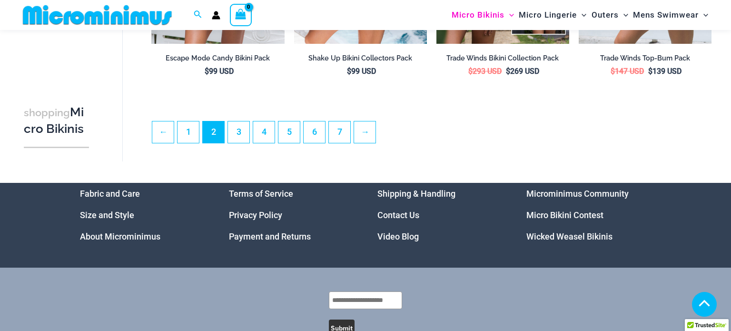
scroll to position [2336, 0]
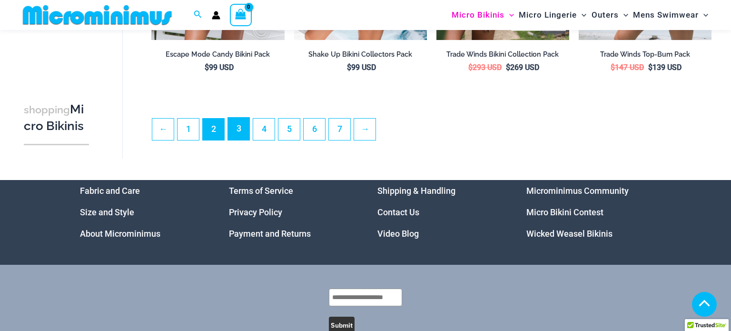
click at [230, 135] on link "3" at bounding box center [238, 128] width 21 height 22
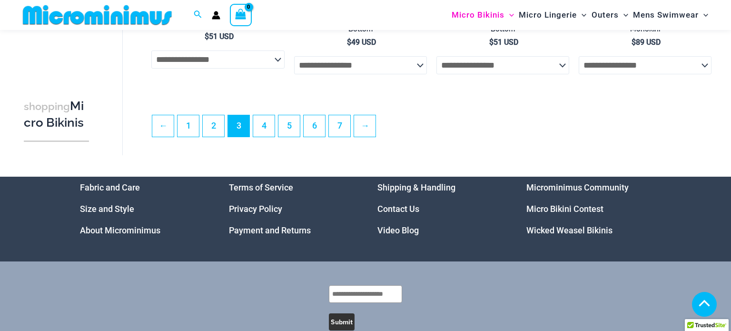
scroll to position [2363, 0]
click at [257, 128] on link "4" at bounding box center [263, 125] width 21 height 22
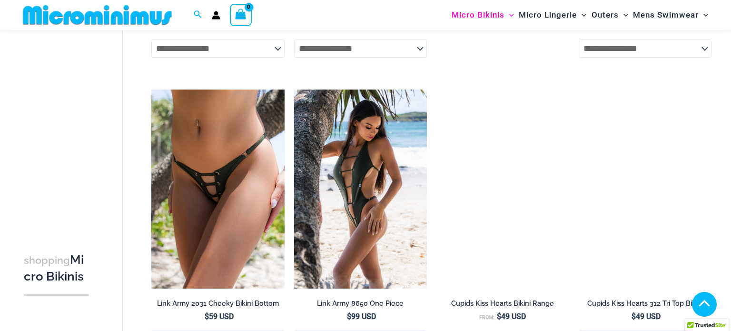
scroll to position [1195, 0]
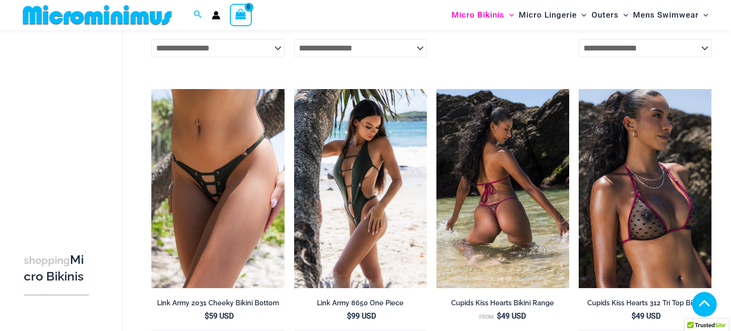
click at [510, 128] on img at bounding box center [502, 188] width 133 height 199
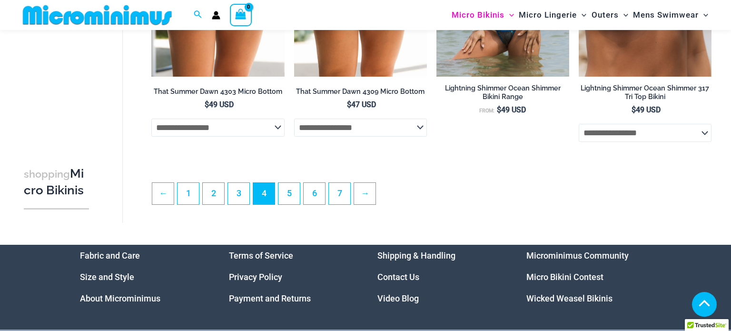
scroll to position [2296, 0]
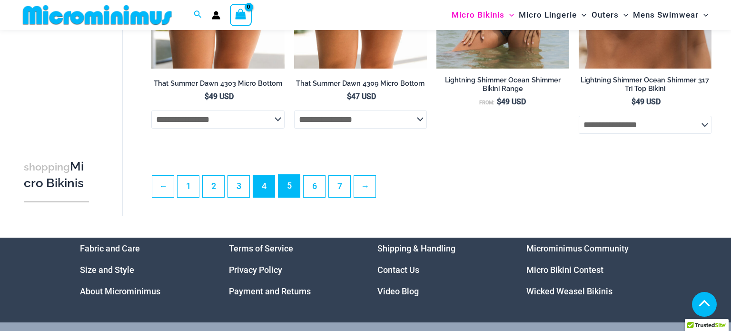
click at [282, 180] on link "5" at bounding box center [288, 186] width 21 height 22
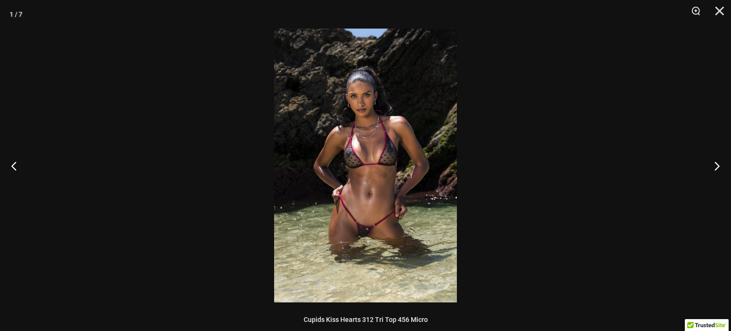
click at [344, 168] on img at bounding box center [365, 165] width 183 height 273
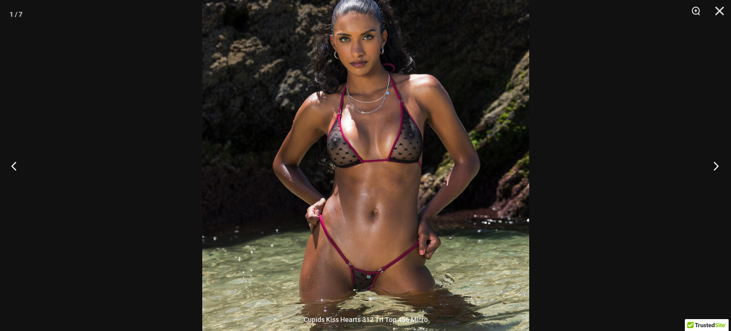
click at [717, 166] on button "Next" at bounding box center [713, 166] width 36 height 48
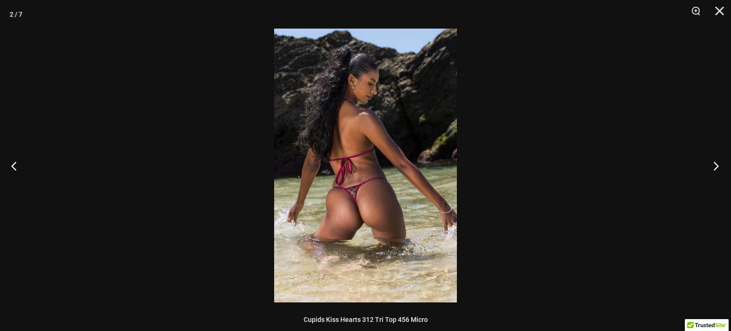
click at [717, 166] on button "Next" at bounding box center [713, 166] width 36 height 48
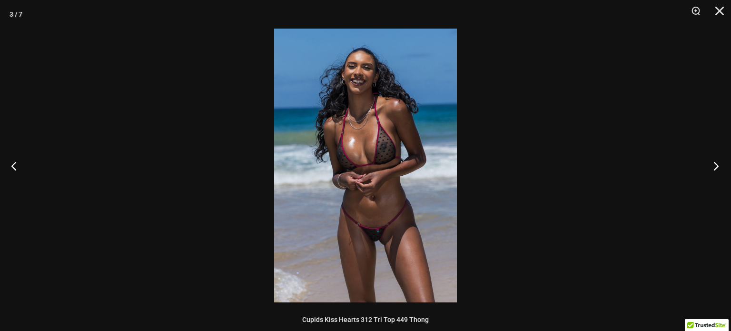
click at [717, 166] on button "Next" at bounding box center [713, 166] width 36 height 48
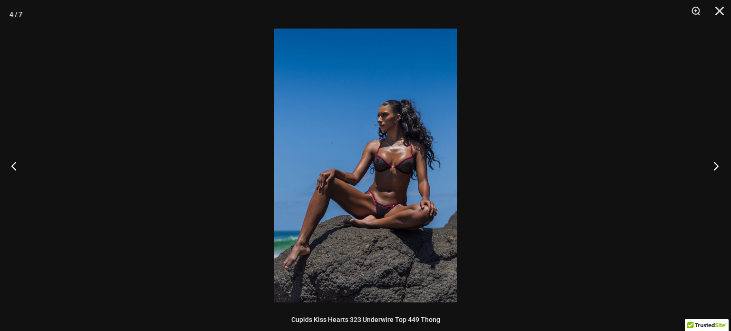
click at [717, 166] on button "Next" at bounding box center [713, 166] width 36 height 48
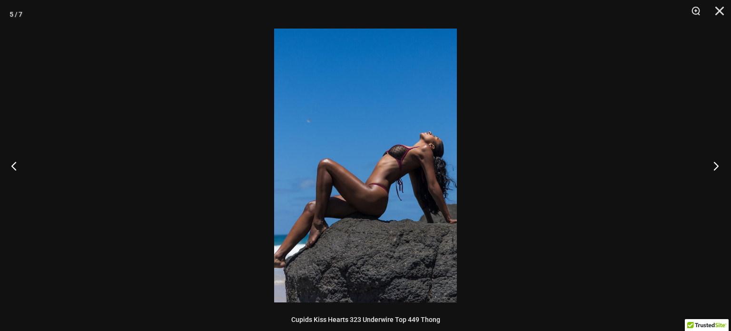
click at [717, 166] on button "Next" at bounding box center [713, 166] width 36 height 48
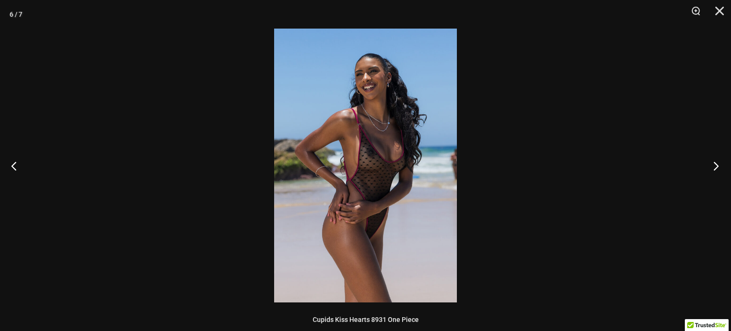
click at [717, 166] on button "Next" at bounding box center [713, 166] width 36 height 48
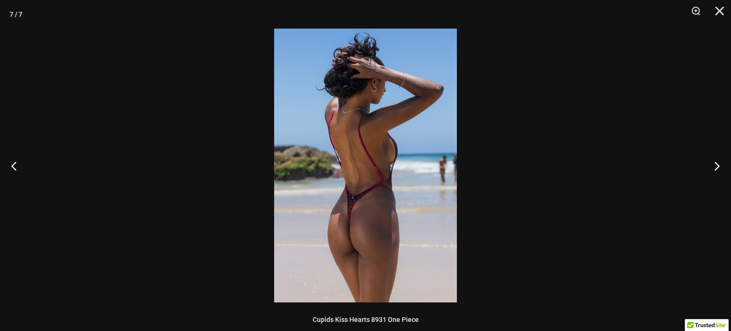
click at [369, 239] on img at bounding box center [365, 165] width 183 height 273
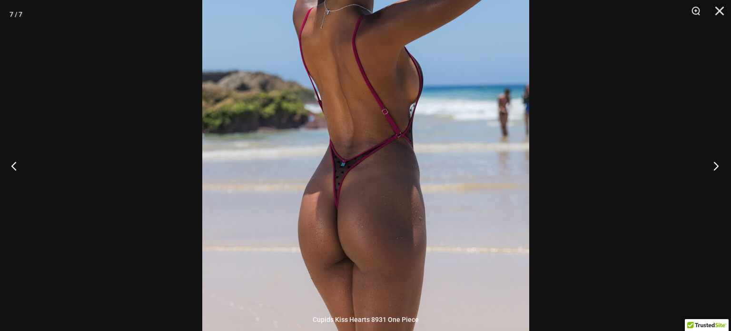
click at [715, 165] on button "Next" at bounding box center [713, 166] width 36 height 48
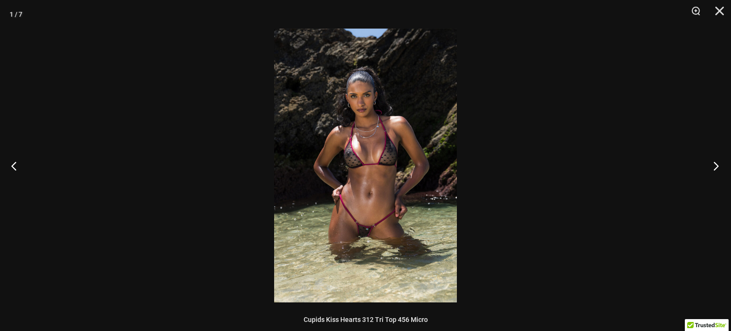
click at [715, 165] on button "Next" at bounding box center [713, 166] width 36 height 48
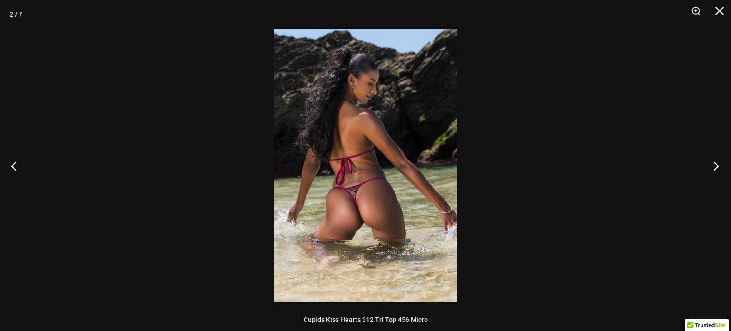
click at [715, 165] on button "Next" at bounding box center [713, 166] width 36 height 48
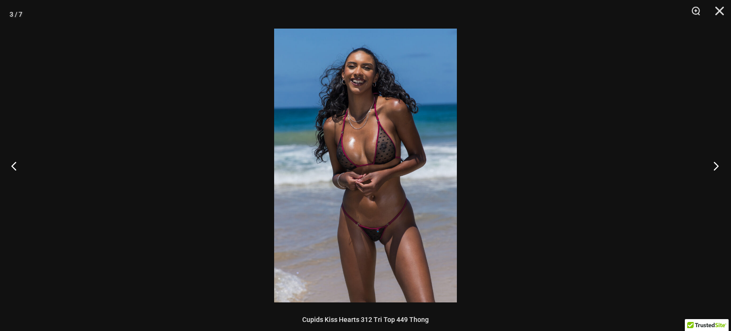
click at [715, 165] on button "Next" at bounding box center [713, 166] width 36 height 48
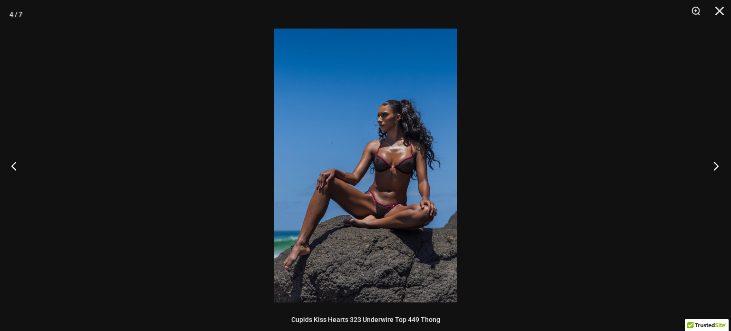
click at [715, 165] on button "Next" at bounding box center [713, 166] width 36 height 48
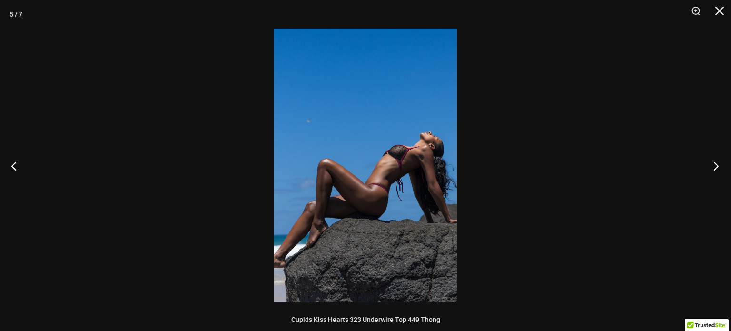
click at [715, 165] on button "Next" at bounding box center [713, 166] width 36 height 48
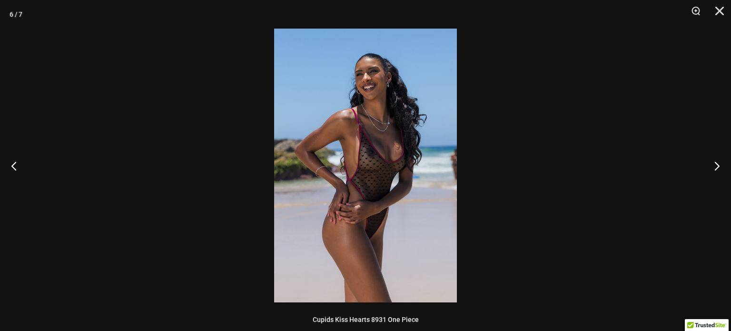
click at [382, 155] on img at bounding box center [365, 165] width 183 height 273
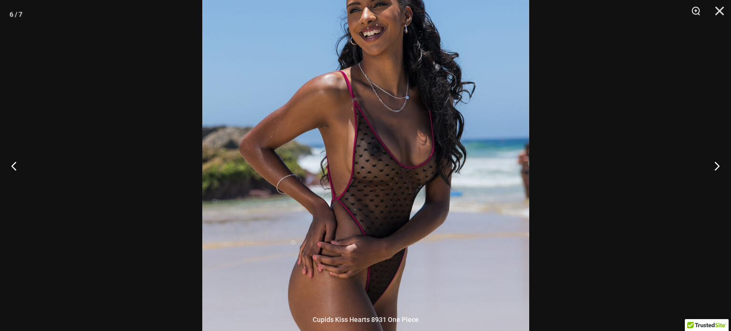
click at [105, 93] on div at bounding box center [365, 165] width 731 height 331
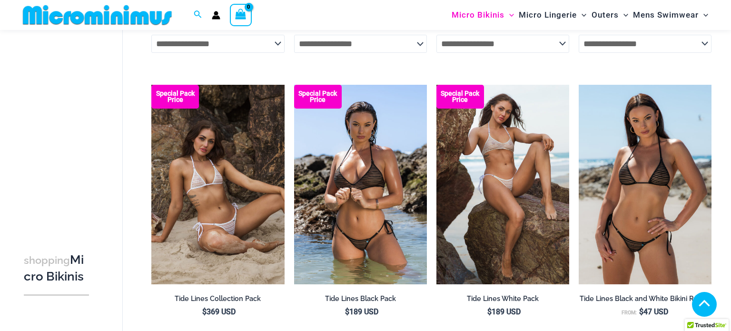
scroll to position [2095, 0]
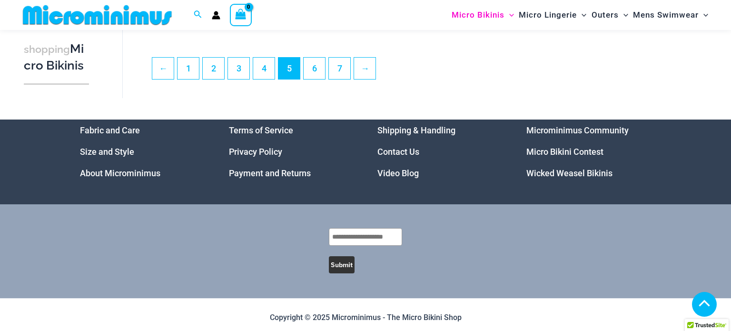
scroll to position [2391, 0]
